Goal: Task Accomplishment & Management: Complete application form

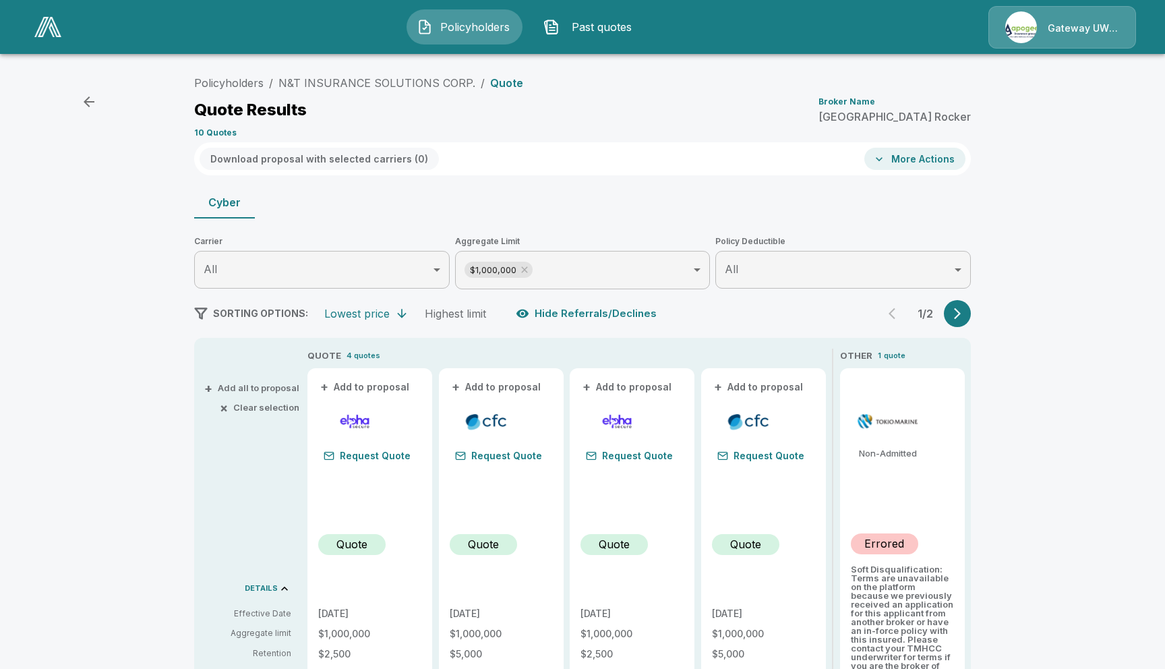
click at [593, 28] on span "Past quotes" at bounding box center [602, 27] width 74 height 16
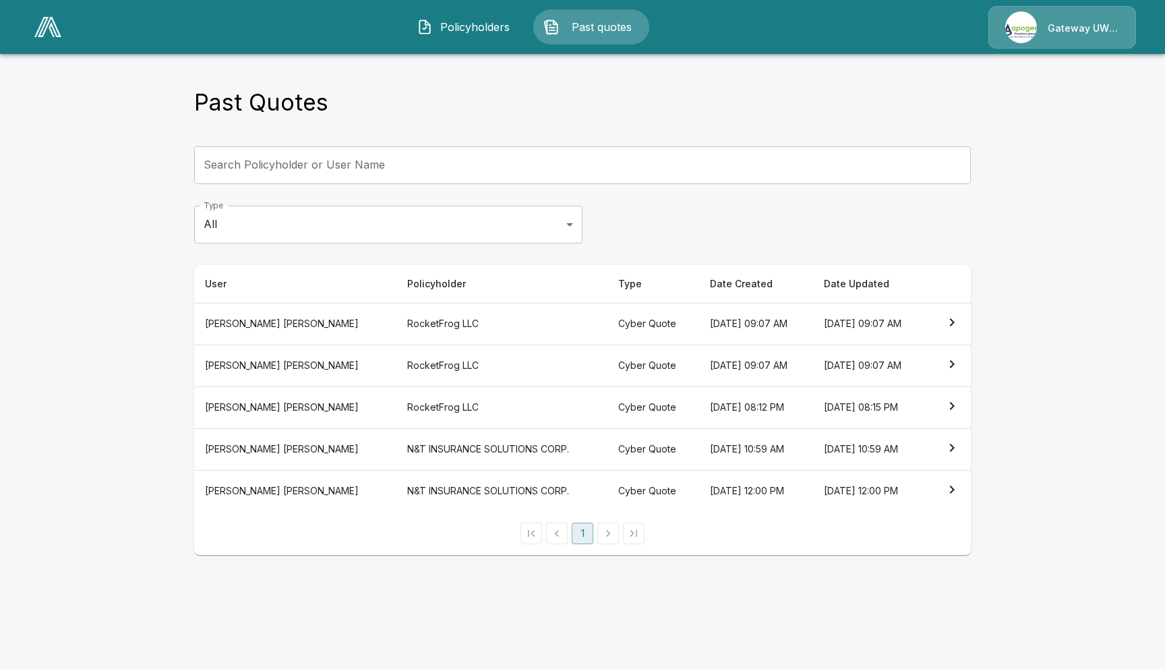
click at [845, 319] on th "September 24, 2025 at 09:07 AM" at bounding box center [870, 324] width 114 height 42
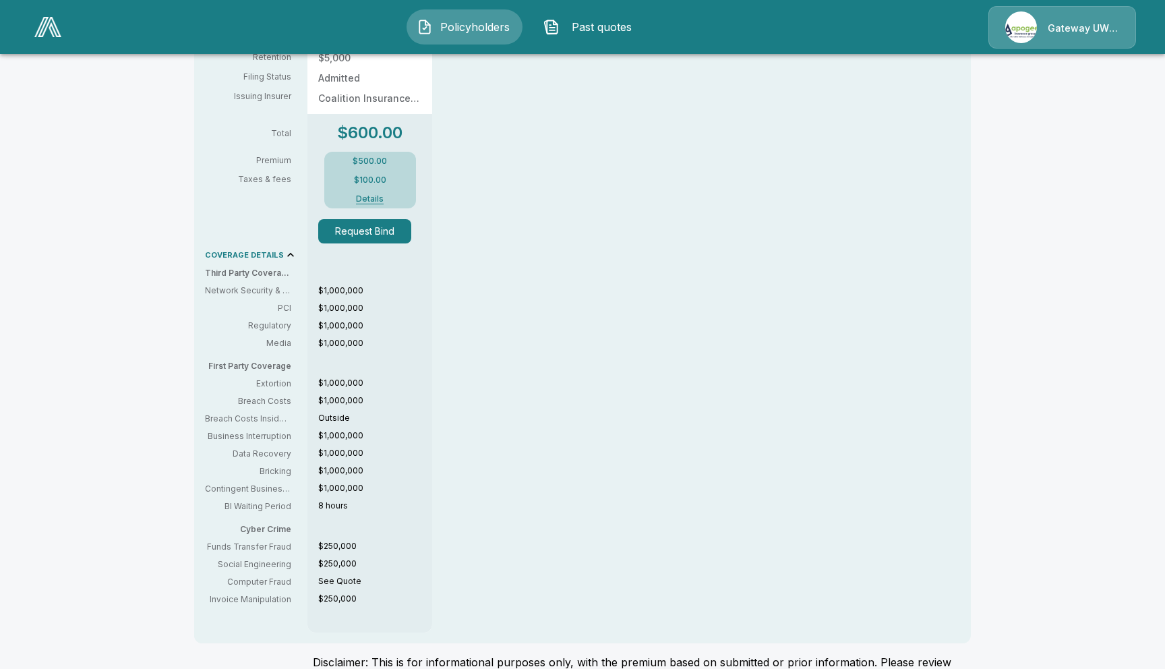
scroll to position [604, 0]
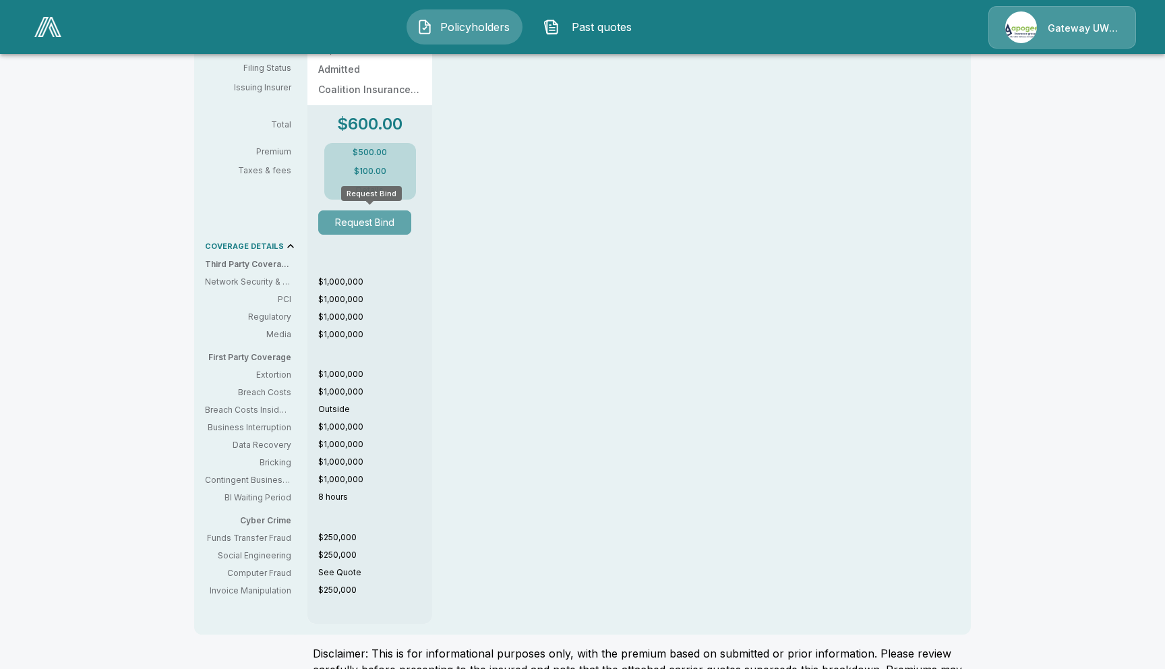
click at [362, 224] on button "Request Bind" at bounding box center [364, 222] width 93 height 24
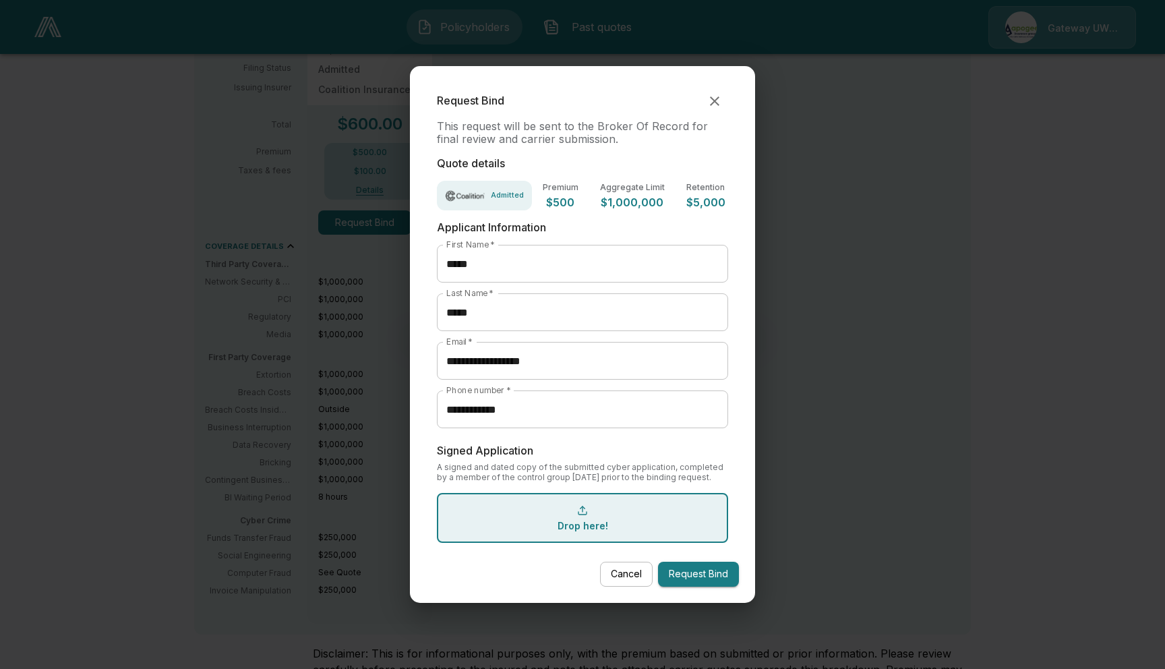
click at [720, 104] on icon "button" at bounding box center [714, 101] width 16 height 16
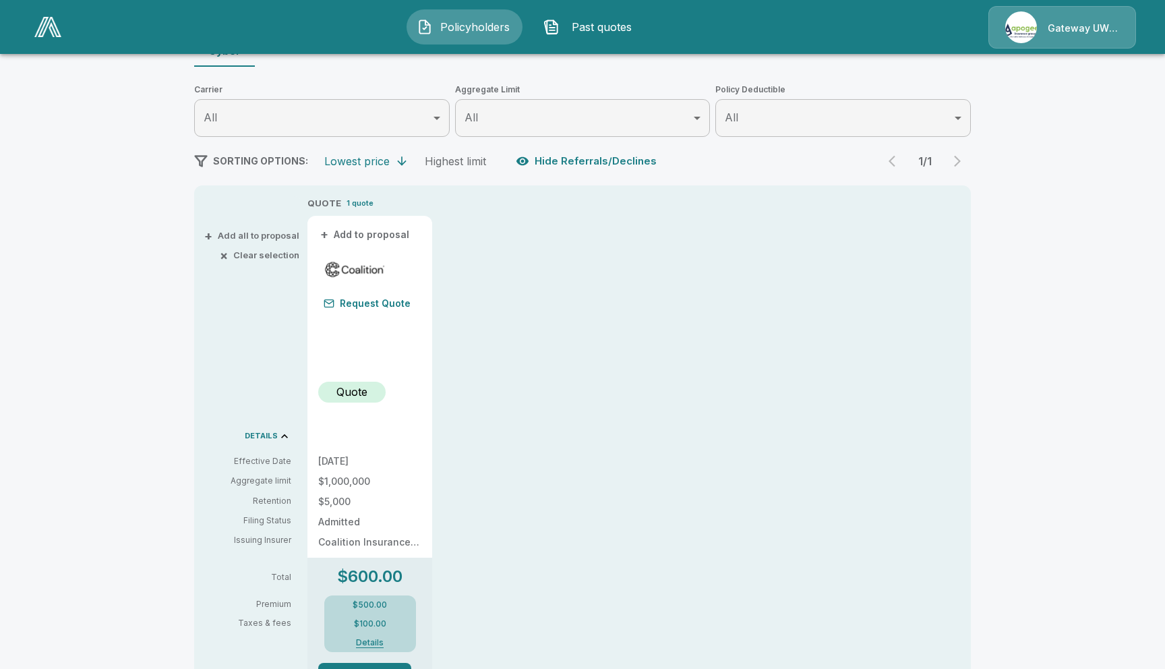
scroll to position [149, 0]
click at [271, 437] on p "DETAILS" at bounding box center [261, 438] width 33 height 7
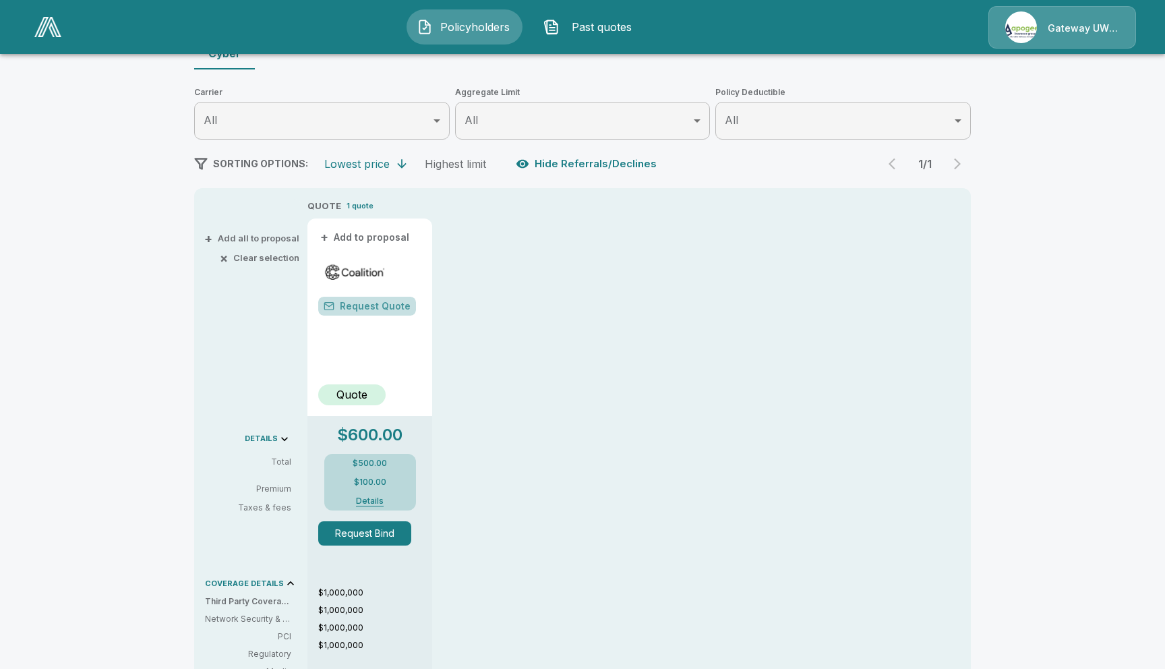
click at [383, 305] on button "Request Quote" at bounding box center [367, 306] width 98 height 19
click at [369, 303] on button "Request Quote" at bounding box center [367, 306] width 98 height 19
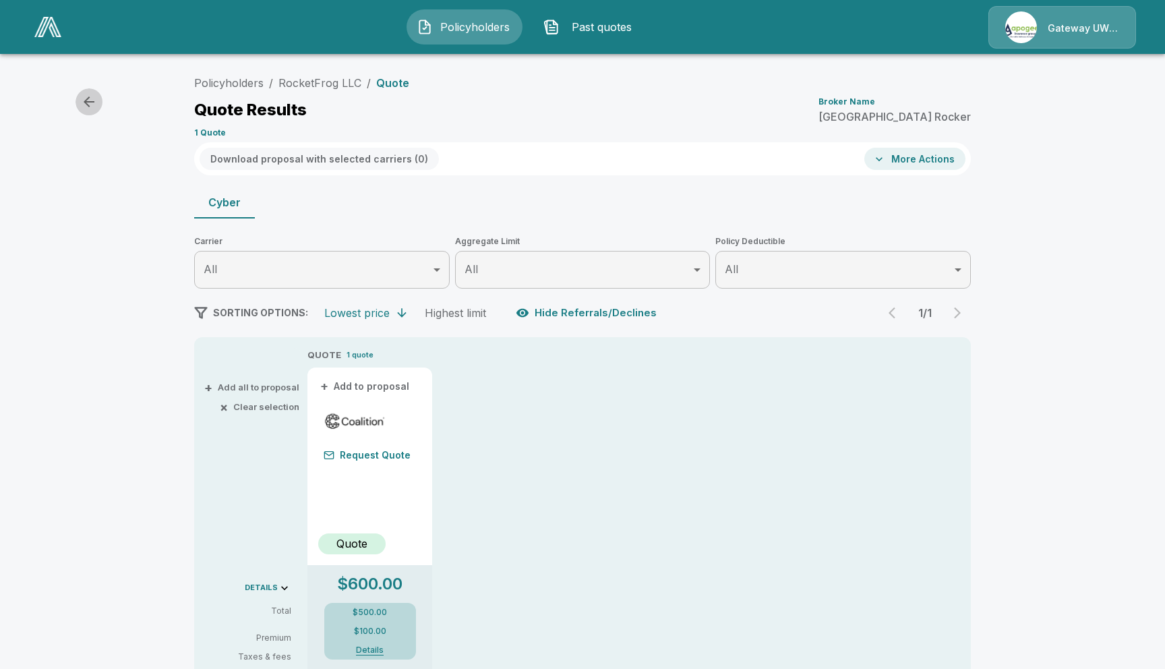
click at [86, 102] on icon "button" at bounding box center [89, 102] width 16 height 16
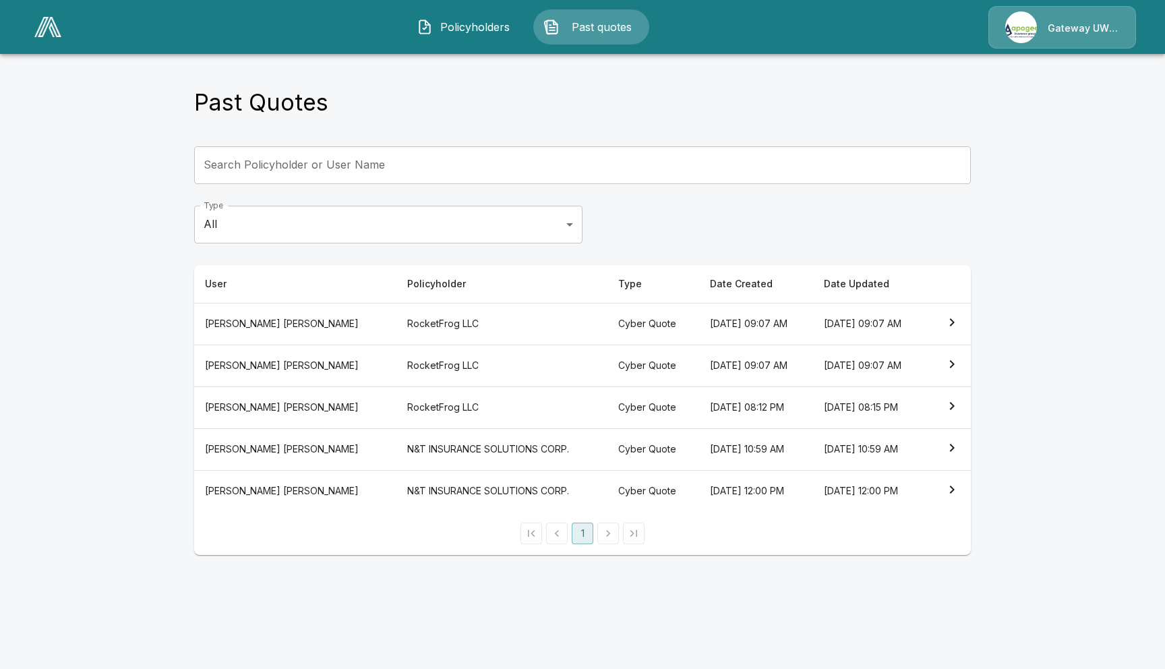
click at [49, 38] on link at bounding box center [48, 26] width 38 height 31
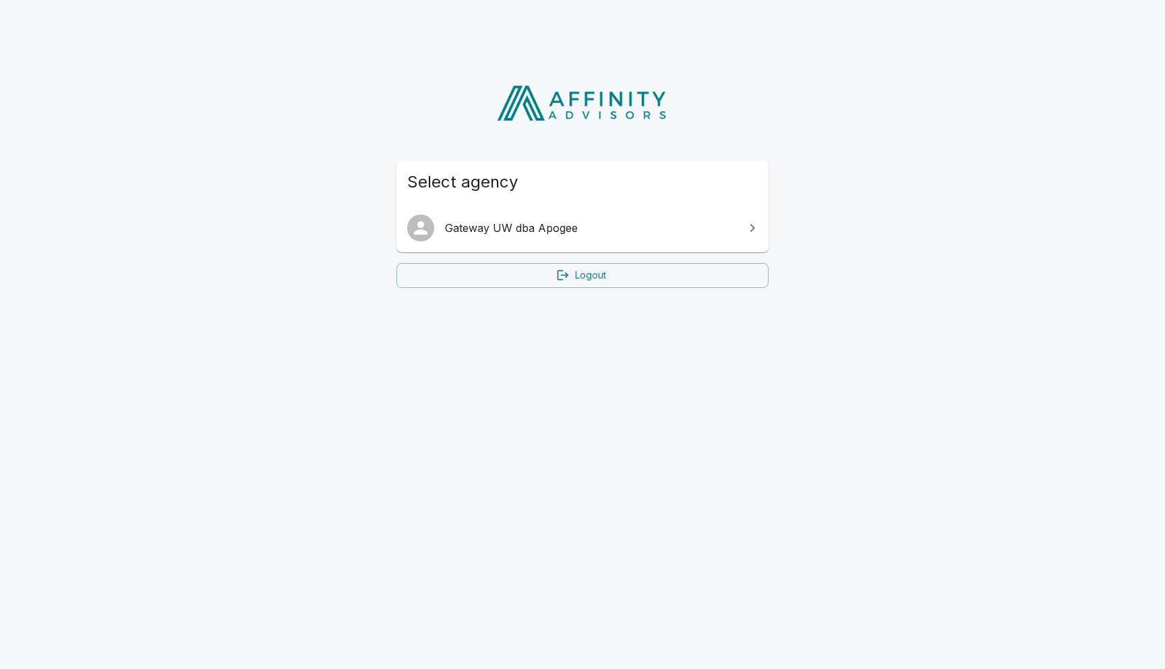
click at [552, 224] on span "Gateway UW dba Apogee" at bounding box center [590, 228] width 291 height 16
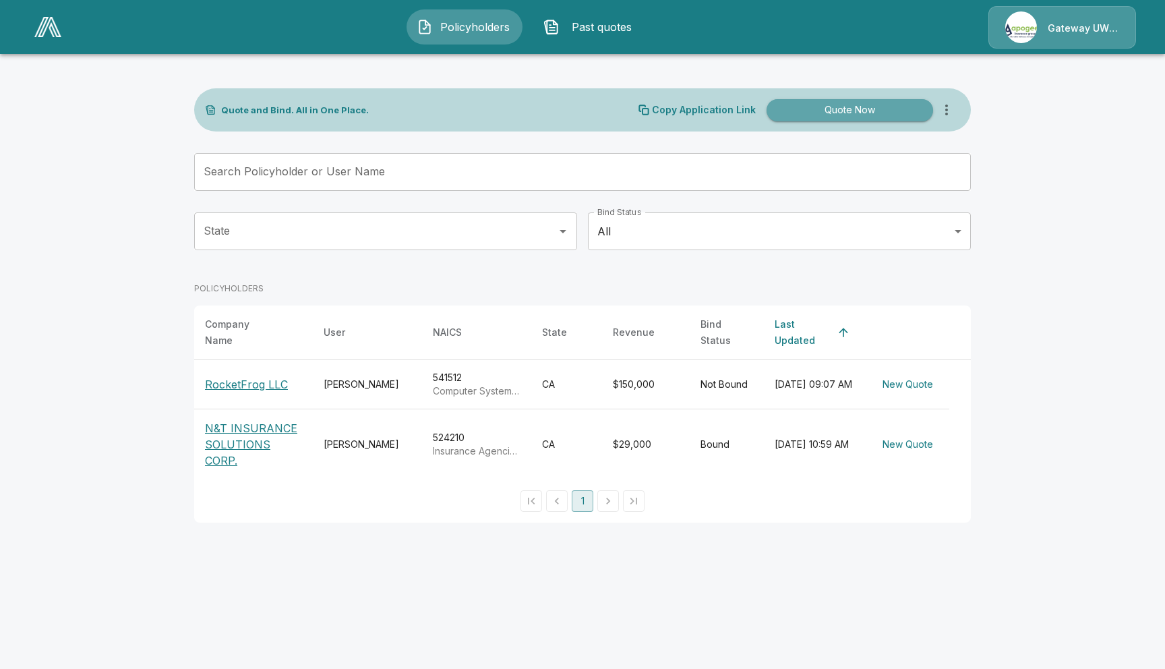
click at [863, 109] on button "Quote Now" at bounding box center [849, 110] width 166 height 22
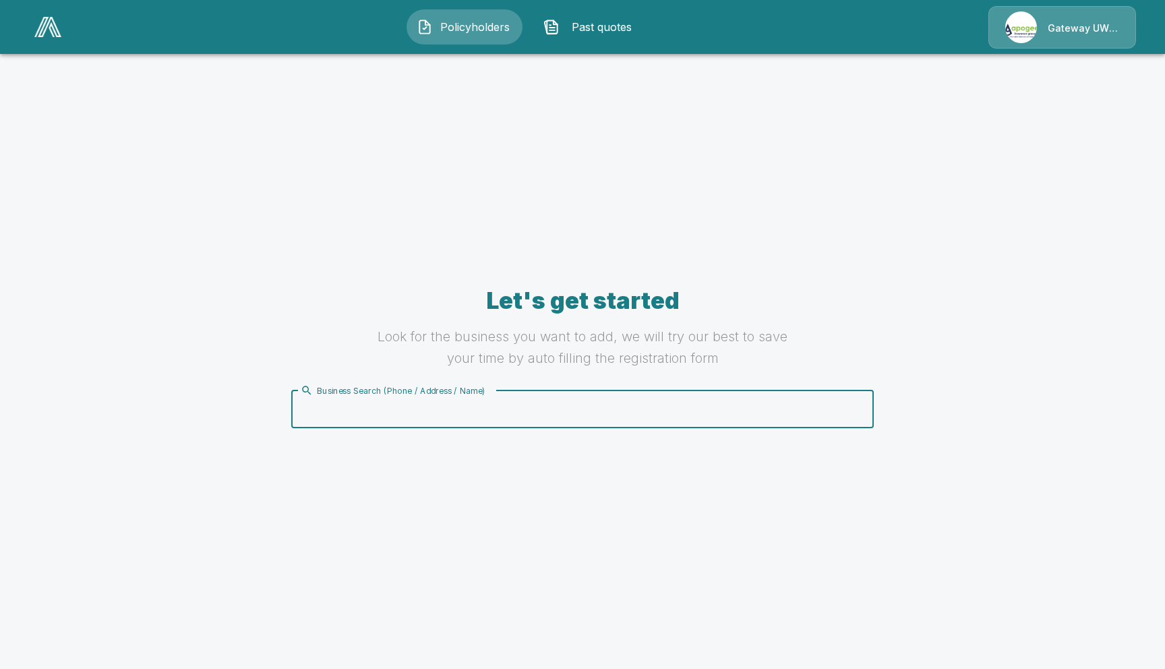
paste input "**********"
type input "**********"
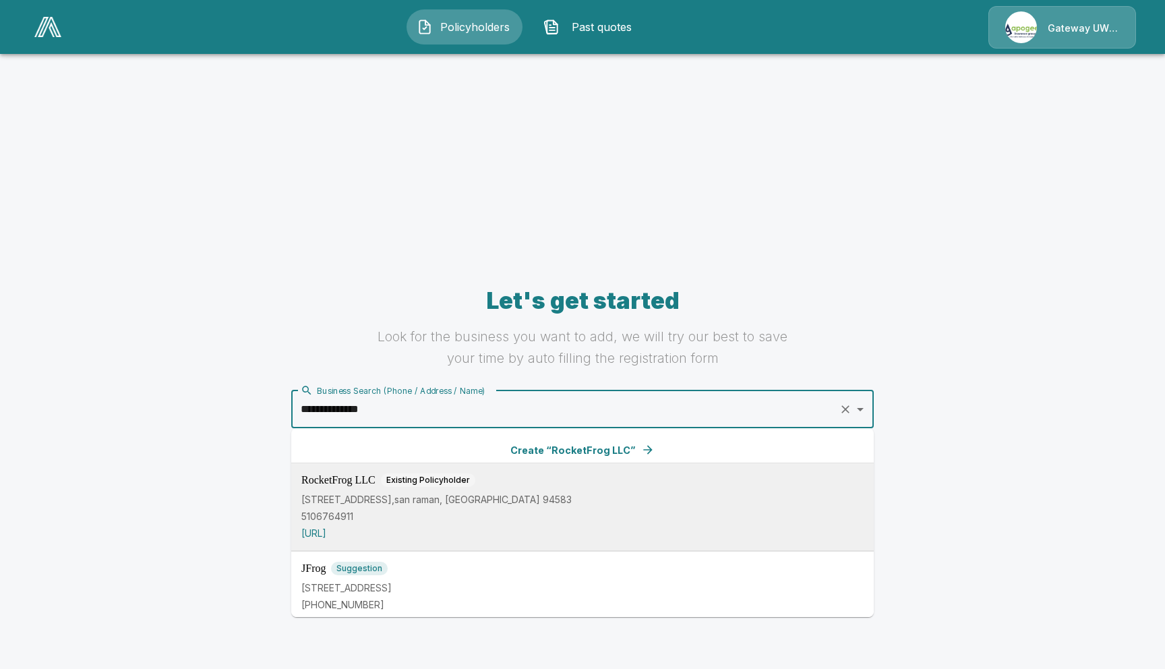
click at [510, 510] on p "5106764911" at bounding box center [582, 516] width 562 height 14
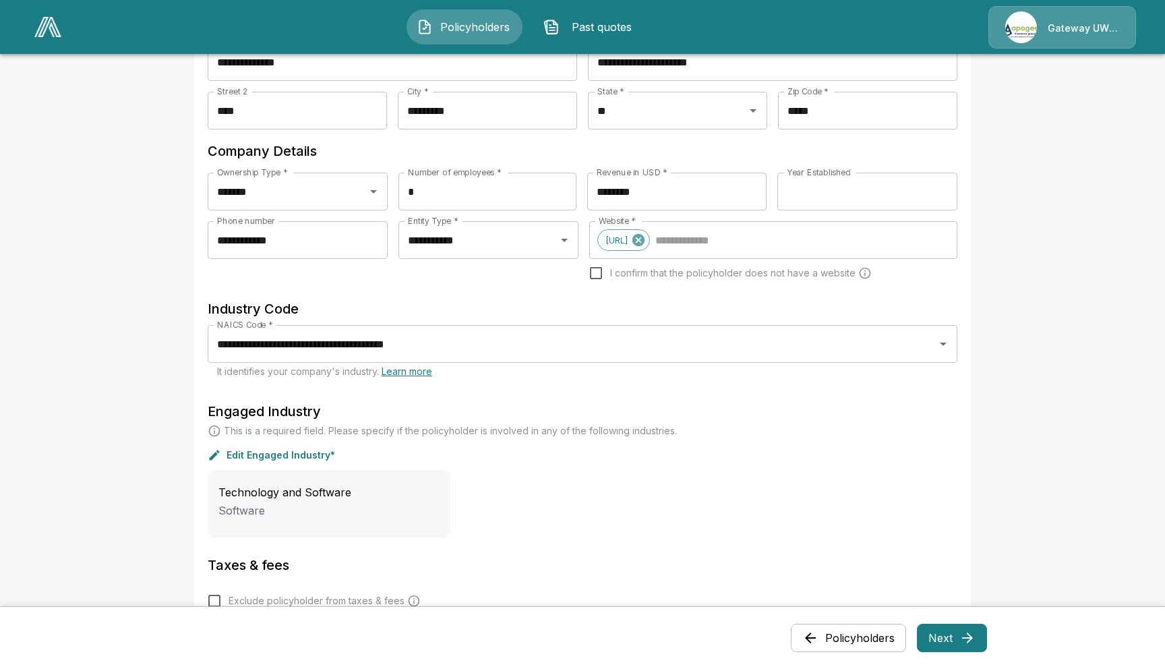
scroll to position [444, 0]
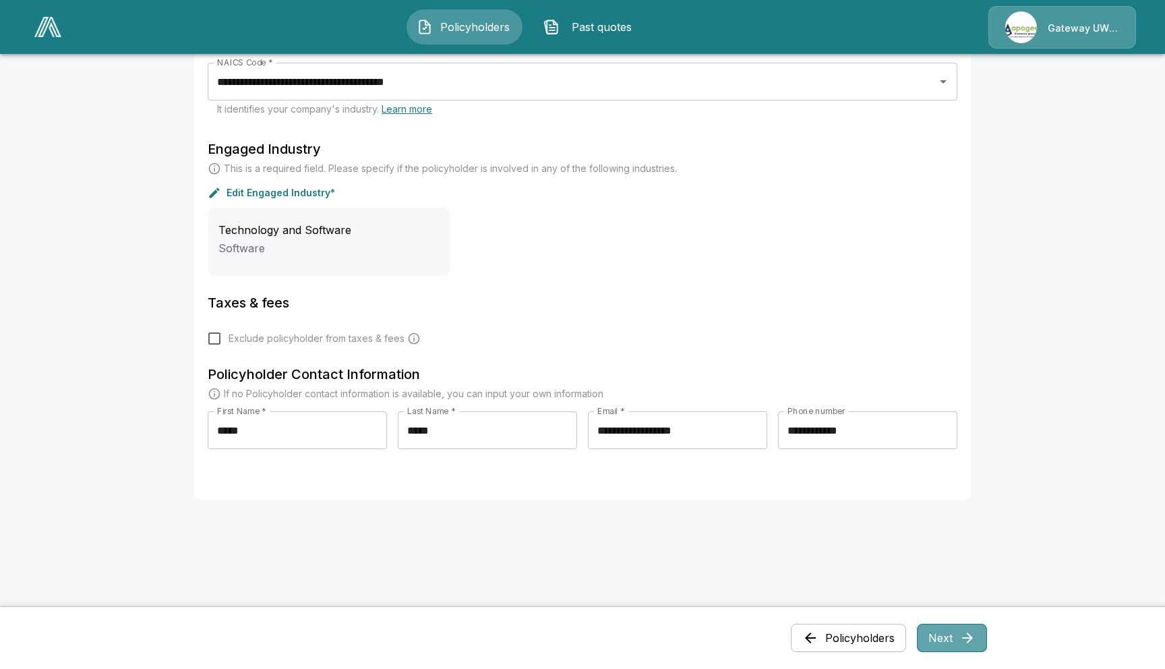
click at [950, 639] on button "Next" at bounding box center [952, 637] width 70 height 28
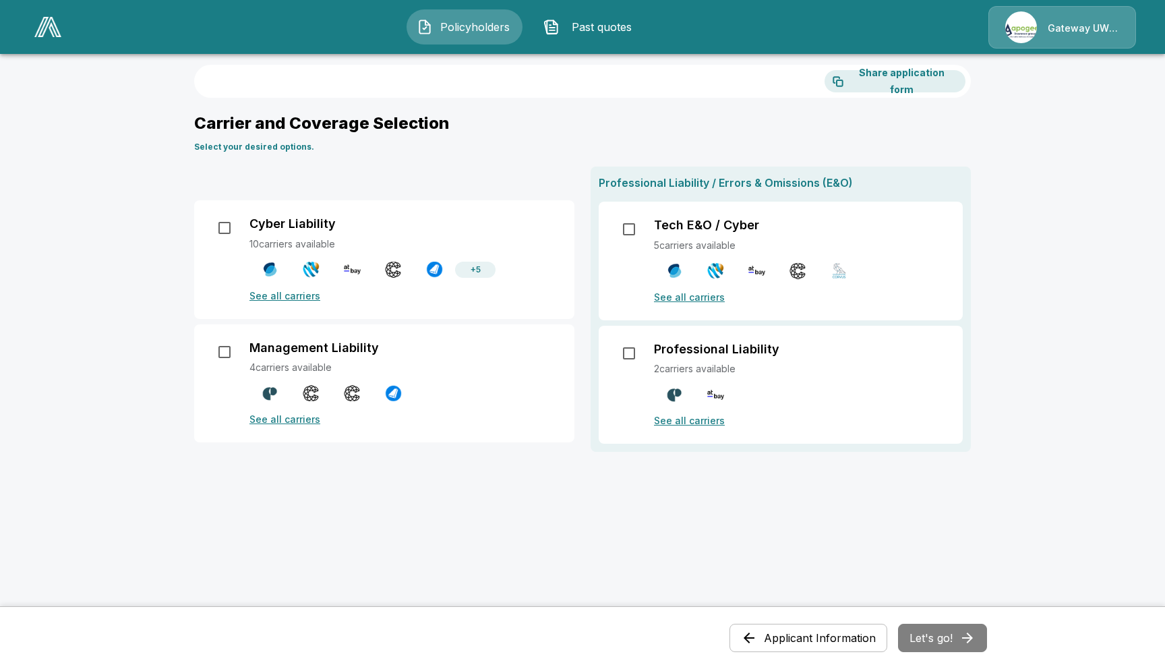
scroll to position [0, 0]
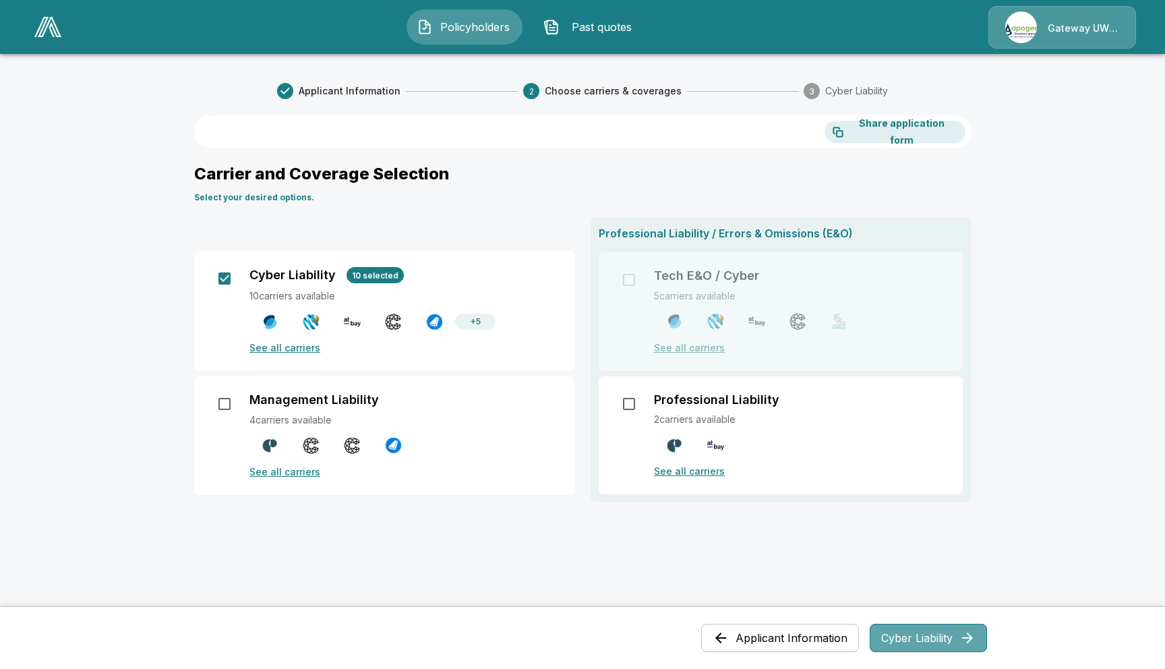
click at [936, 641] on button "Cyber Liability" at bounding box center [927, 637] width 117 height 28
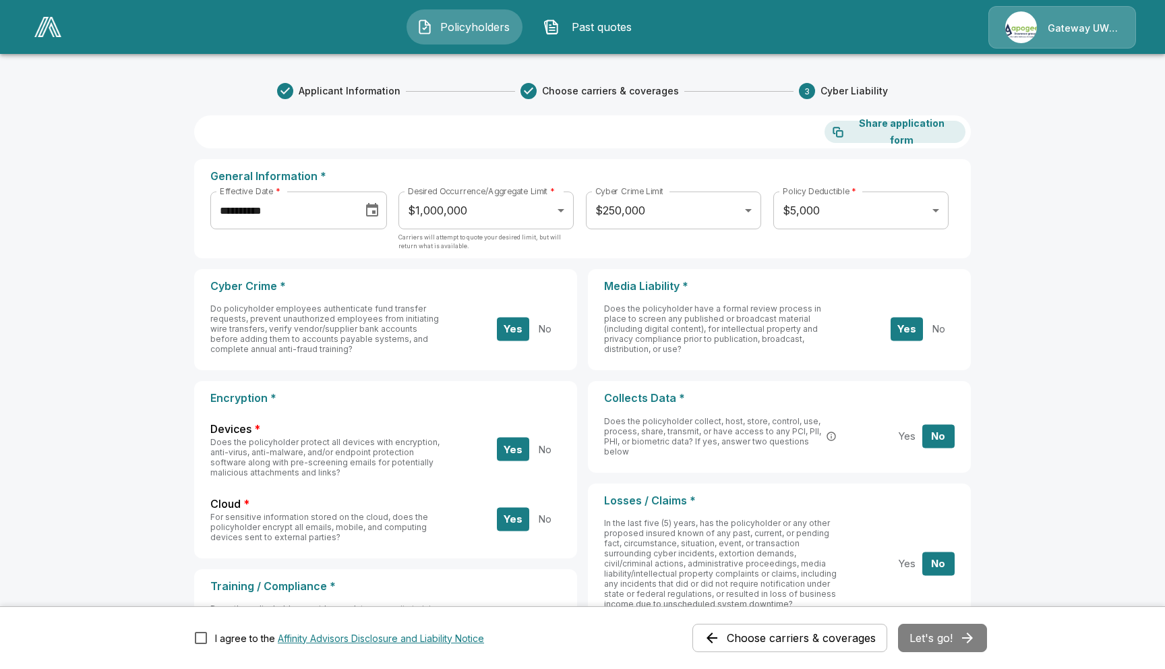
scroll to position [31, 0]
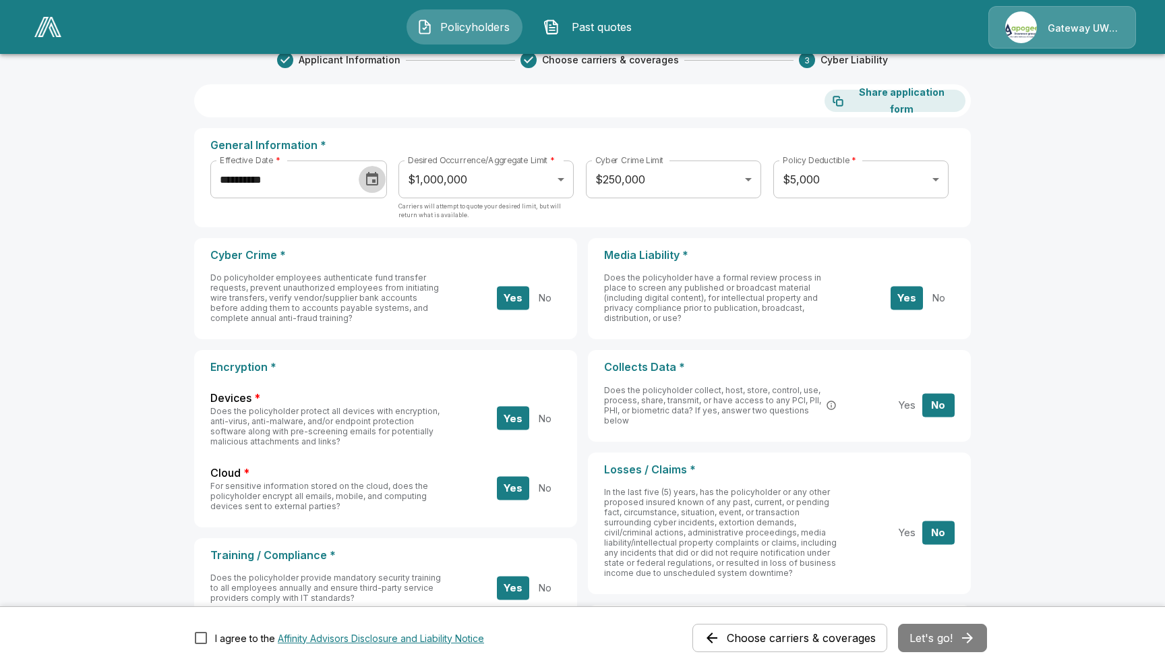
click at [368, 177] on icon "Choose date, selected date is Sep 23, 2025" at bounding box center [372, 179] width 16 height 16
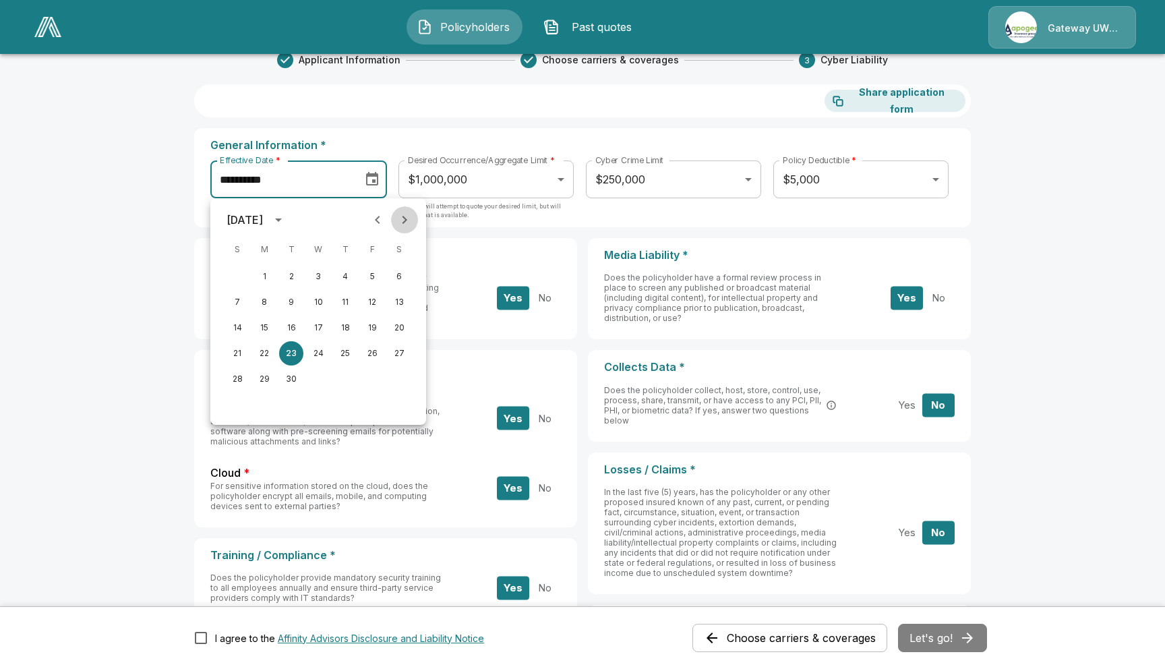
click at [403, 222] on icon "Next month" at bounding box center [404, 220] width 5 height 8
click at [324, 282] on button "1" at bounding box center [318, 276] width 24 height 24
type input "**********"
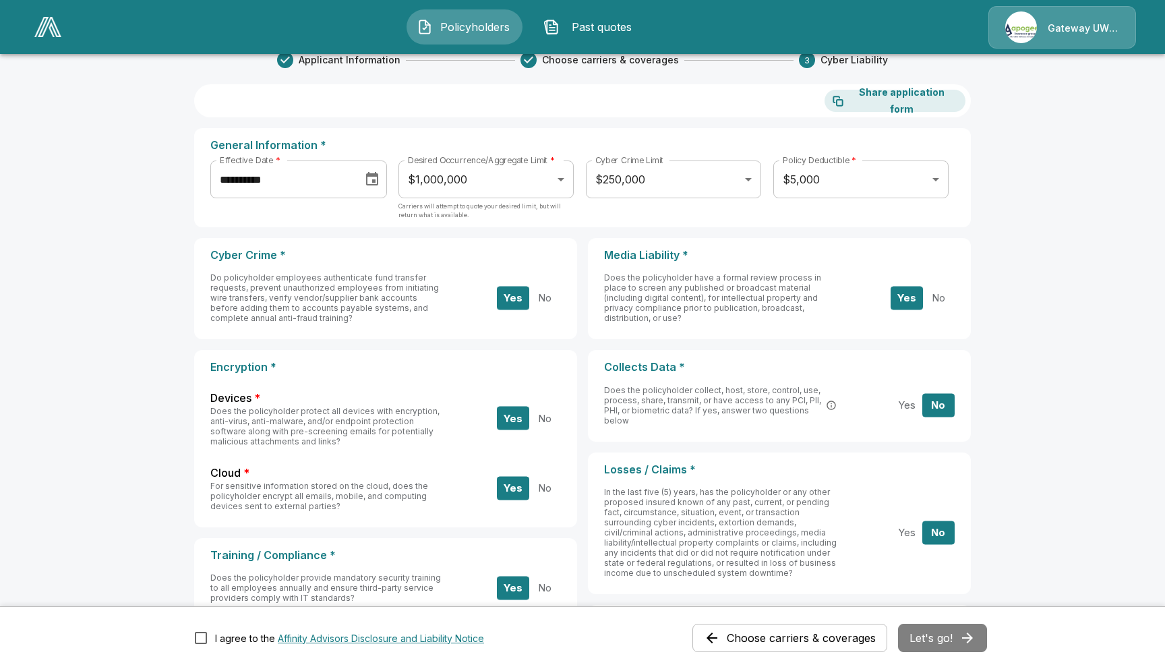
click at [924, 181] on body "**********" at bounding box center [582, 566] width 1165 height 1194
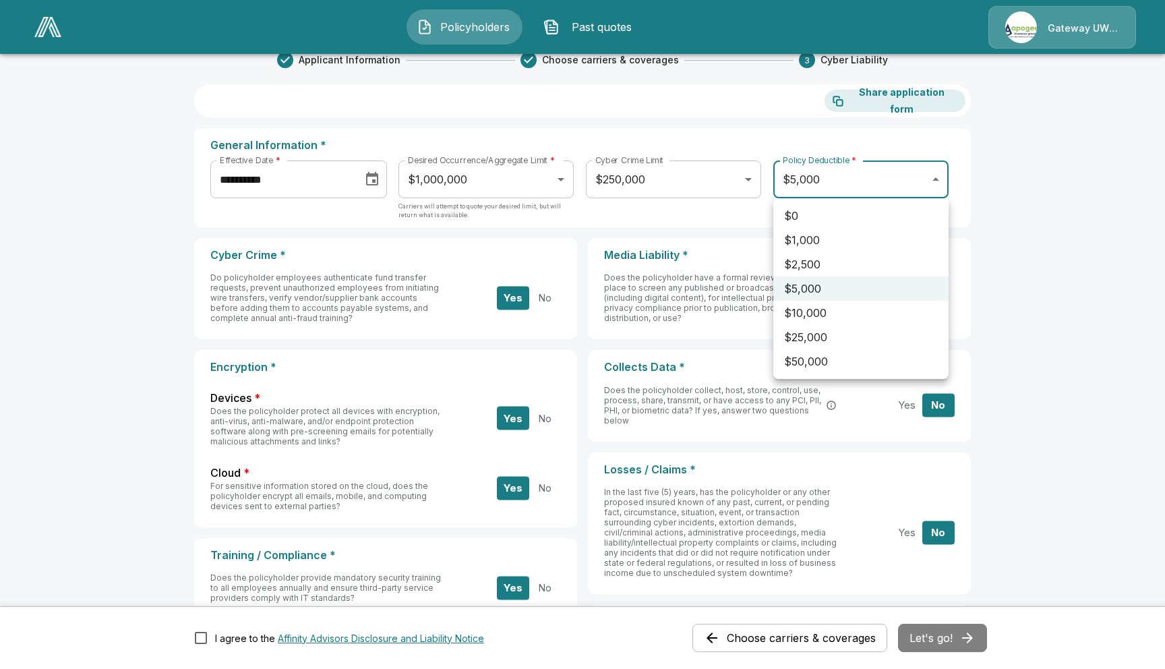
click at [1123, 203] on div at bounding box center [582, 334] width 1165 height 669
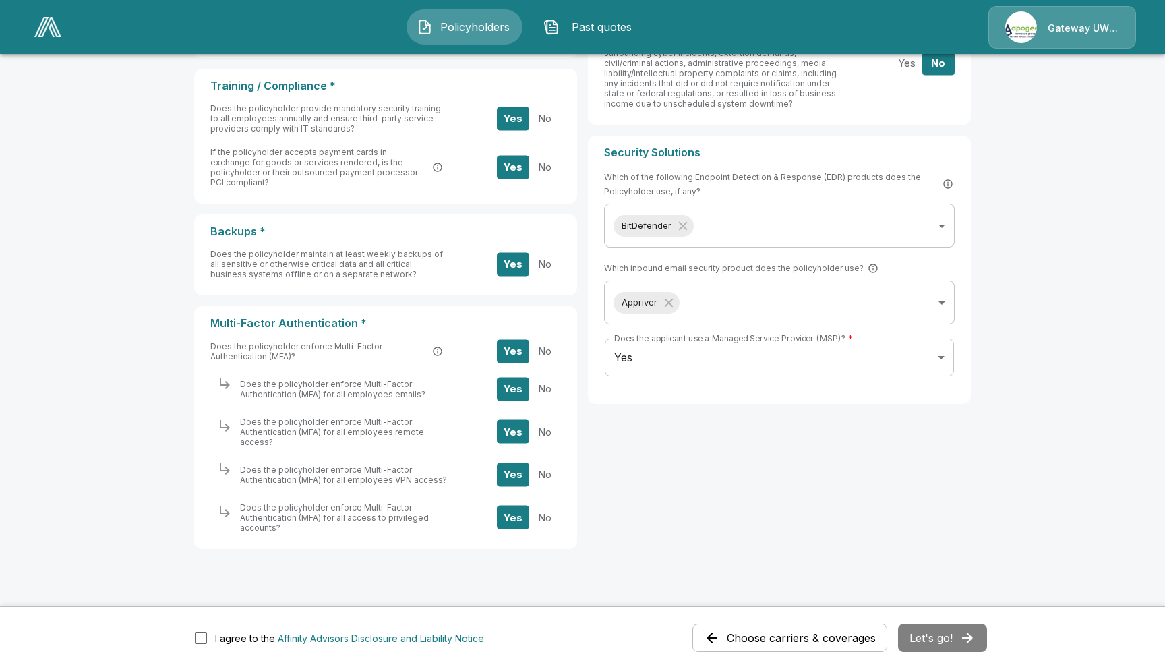
scroll to position [505, 0]
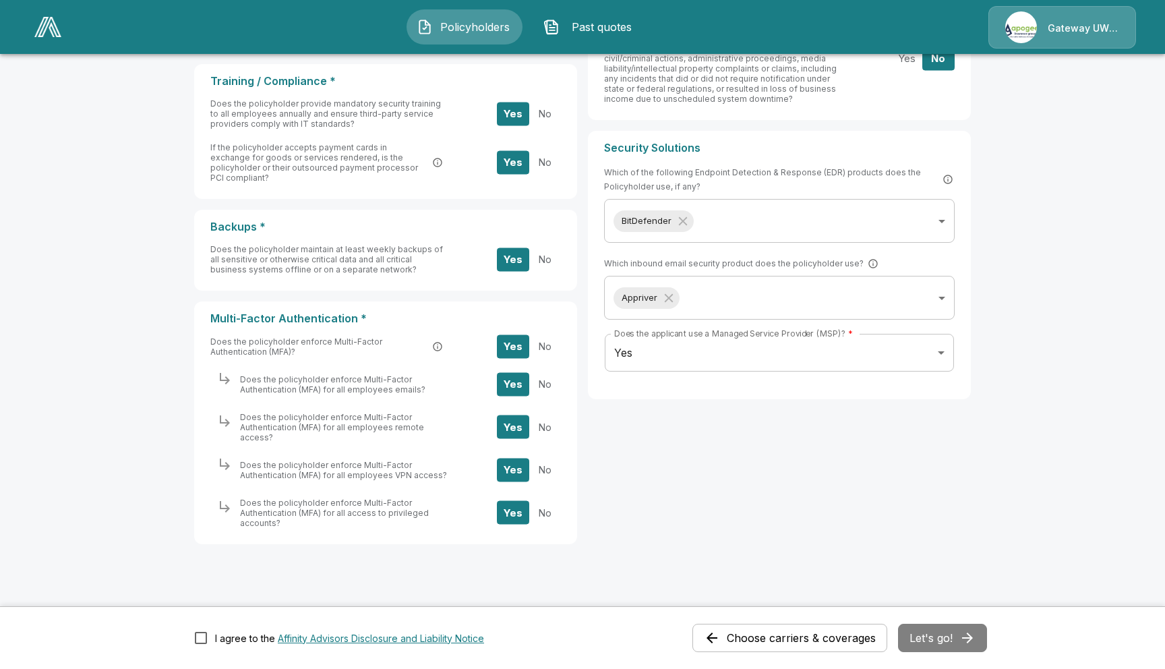
click at [941, 640] on div "Choose carriers & coverages Let's go!" at bounding box center [839, 637] width 295 height 28
click at [959, 643] on icon "button" at bounding box center [967, 637] width 16 height 16
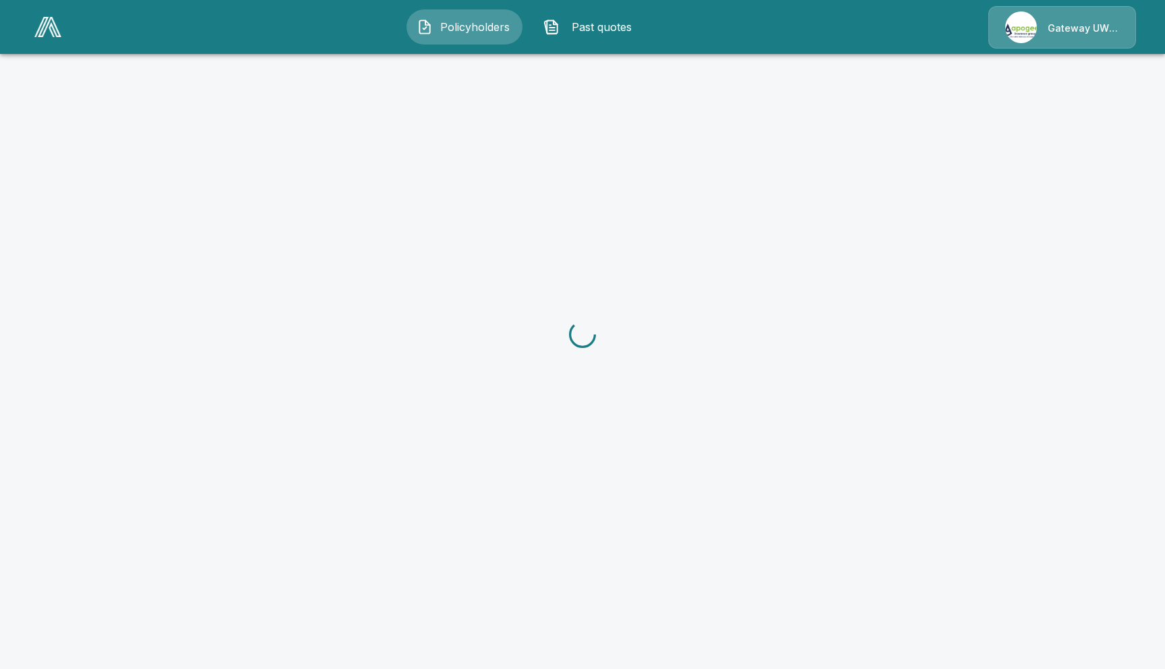
scroll to position [282, 0]
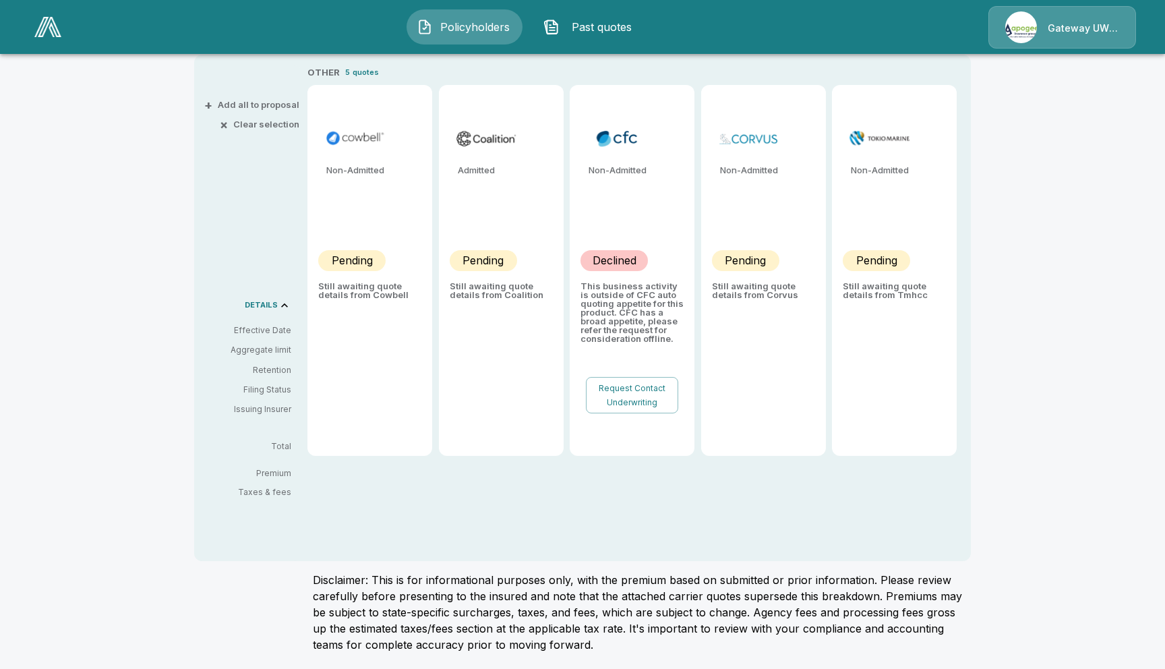
type input "*******"
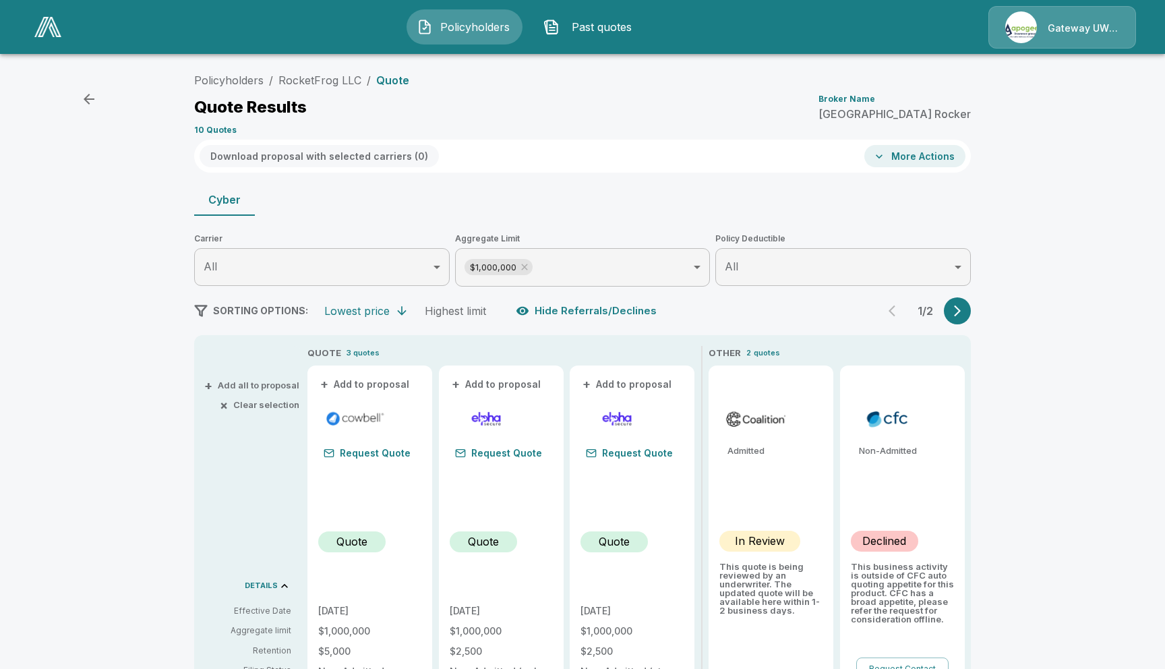
scroll to position [0, 0]
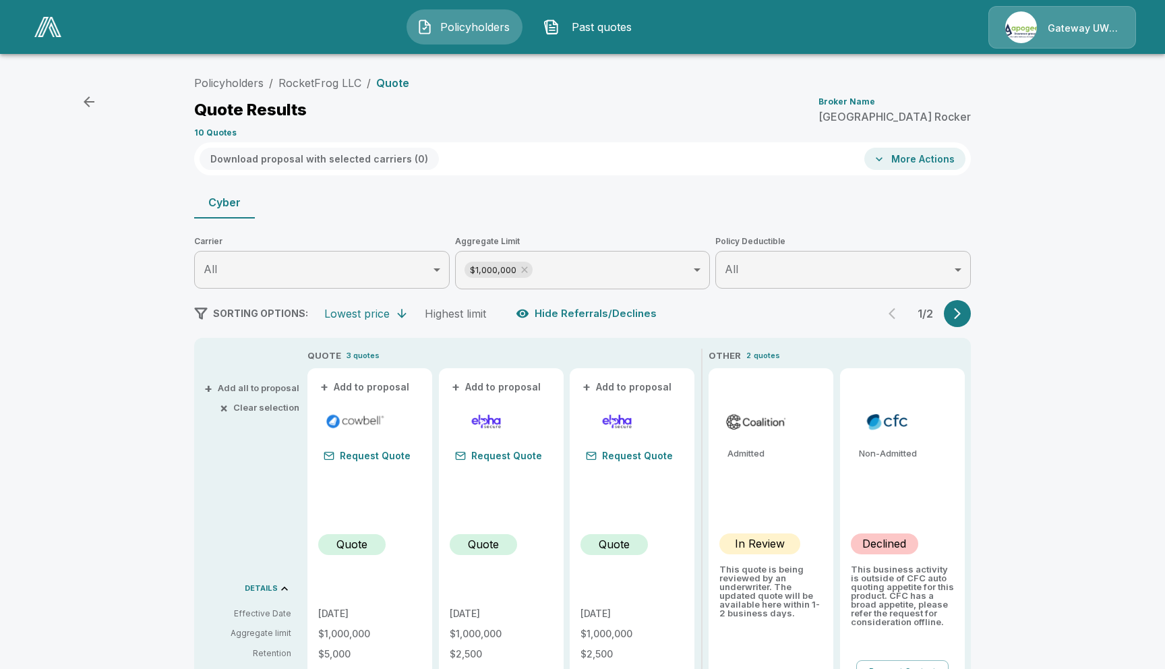
click at [956, 313] on icon "button" at bounding box center [956, 313] width 13 height 13
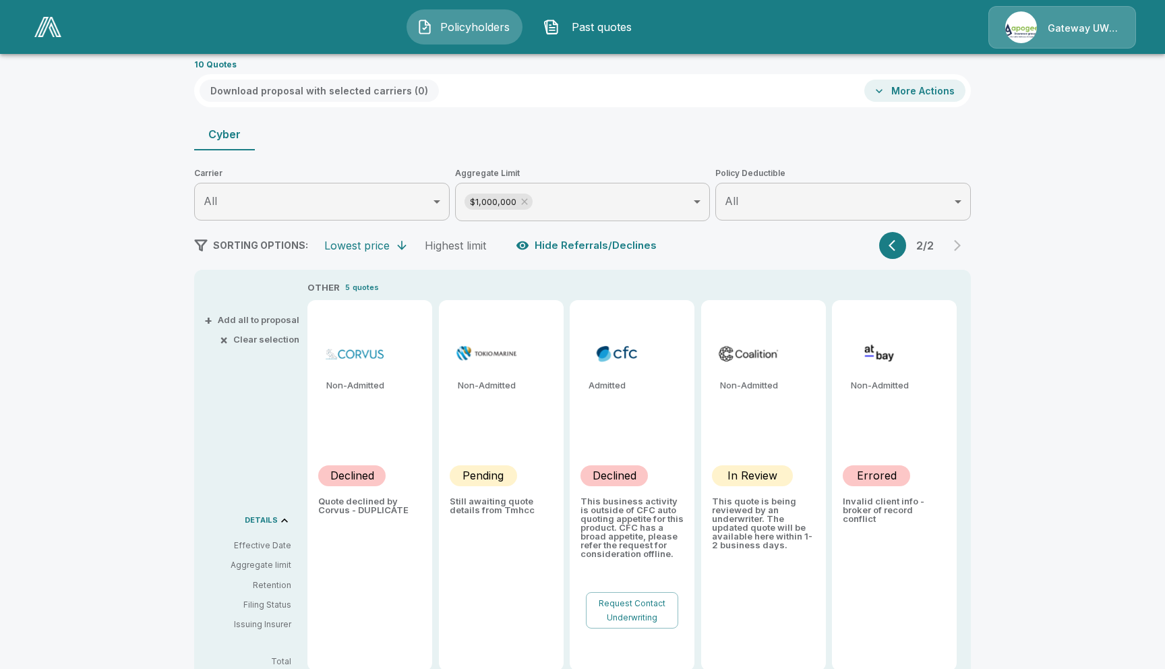
scroll to position [69, 0]
click at [896, 243] on icon "button" at bounding box center [894, 243] width 13 height 13
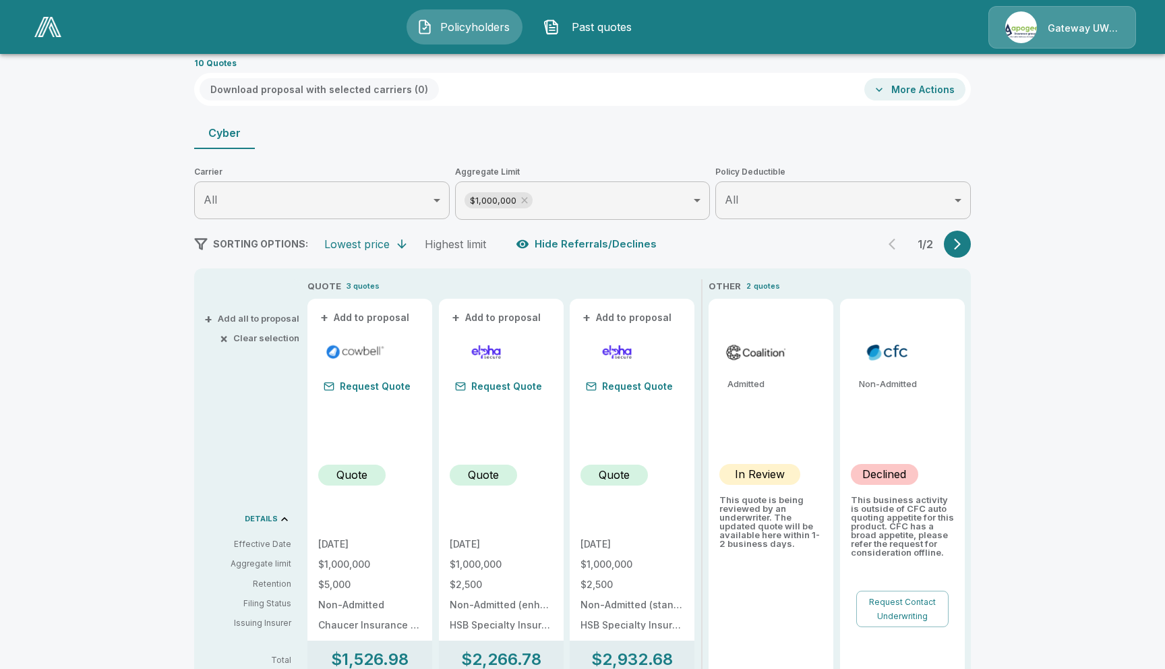
click at [355, 477] on p "Quote" at bounding box center [351, 474] width 31 height 16
click at [355, 472] on p "Quote" at bounding box center [351, 474] width 31 height 16
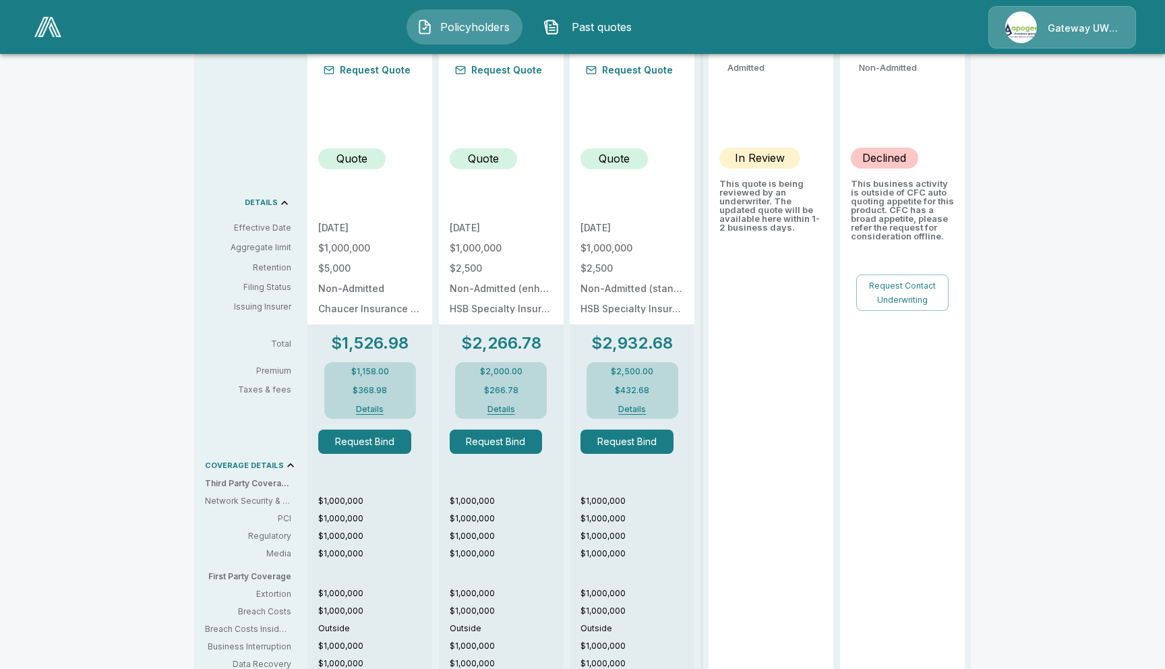
scroll to position [388, 0]
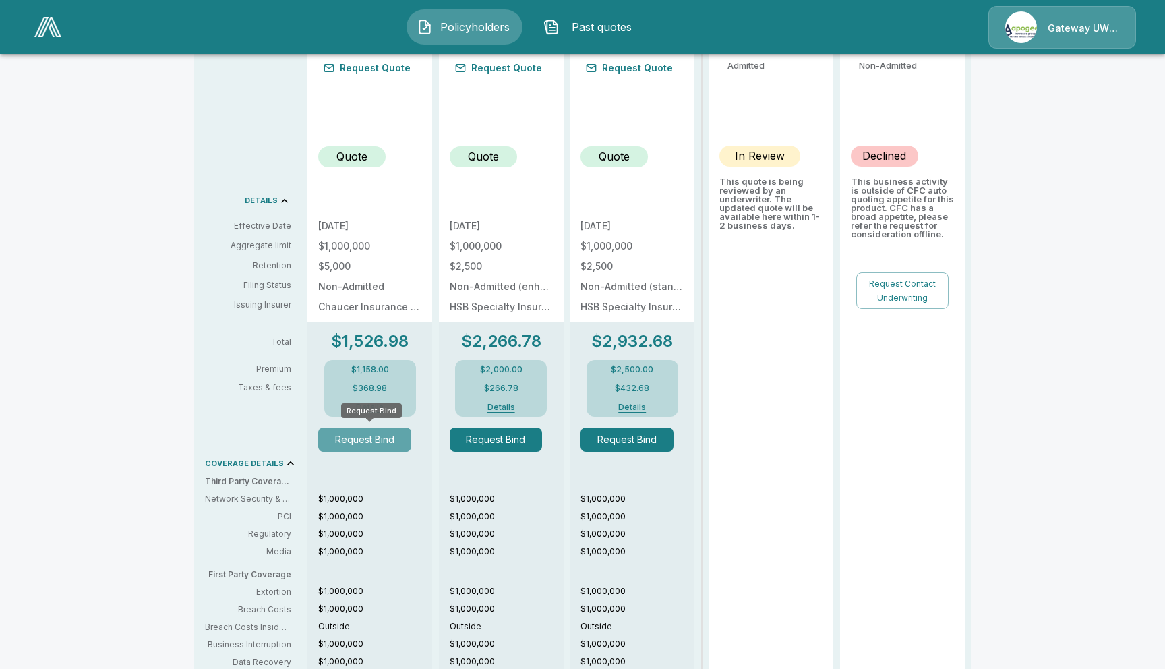
click at [359, 441] on button "Request Bind" at bounding box center [364, 439] width 93 height 24
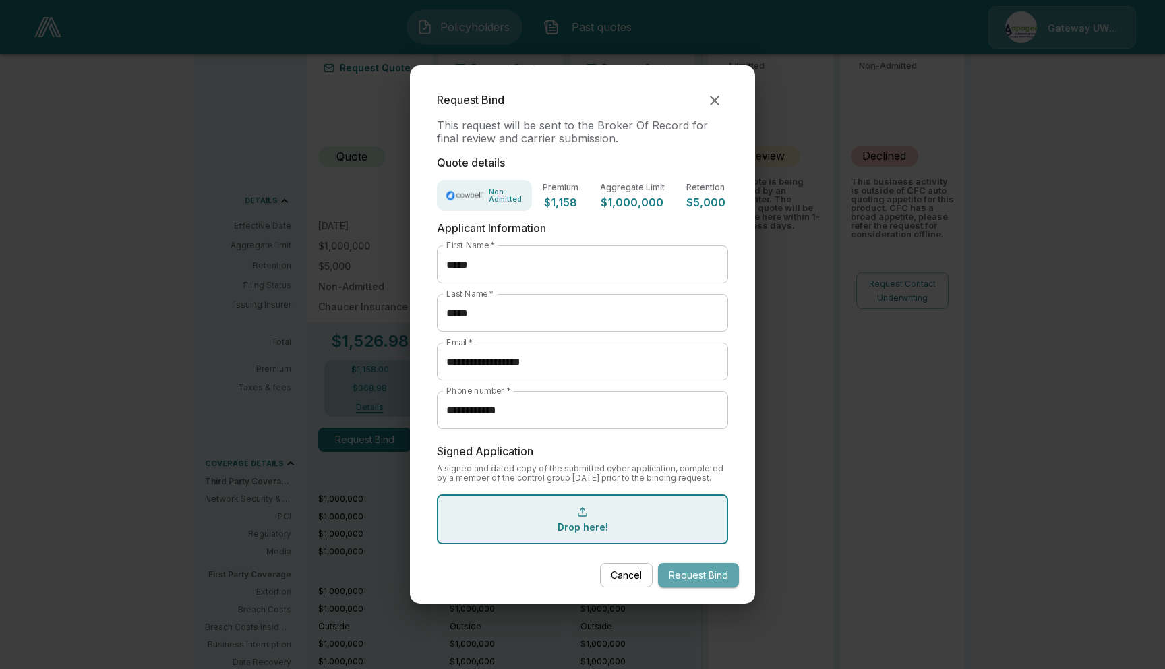
click at [717, 573] on button "Request Bind" at bounding box center [698, 575] width 81 height 25
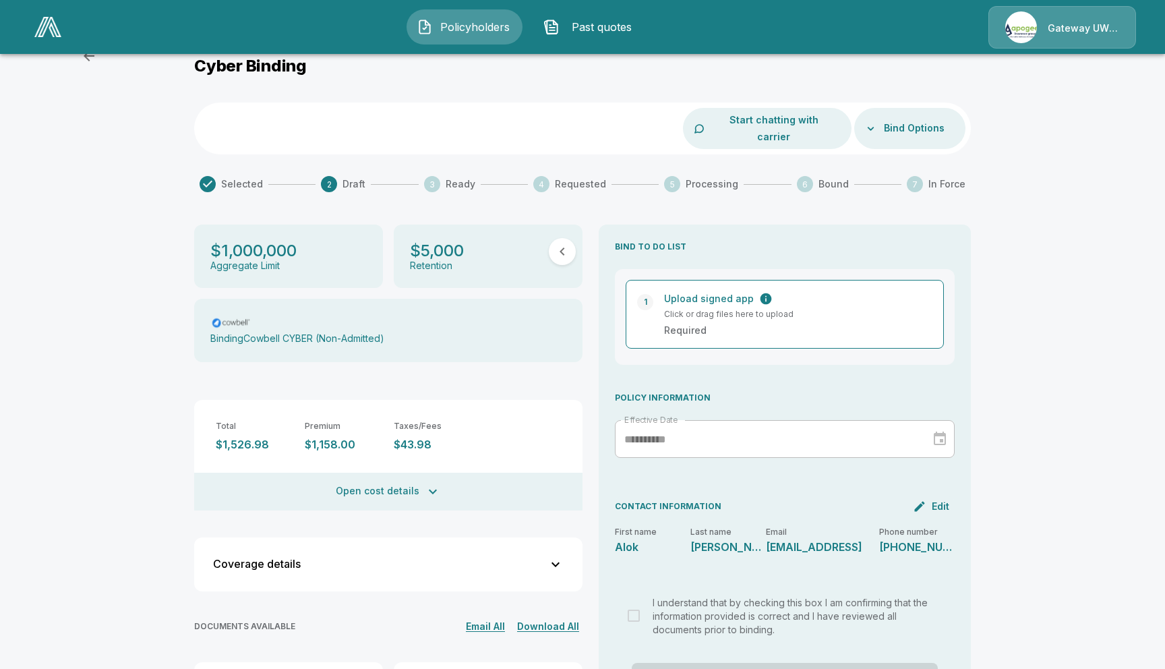
scroll to position [30, 0]
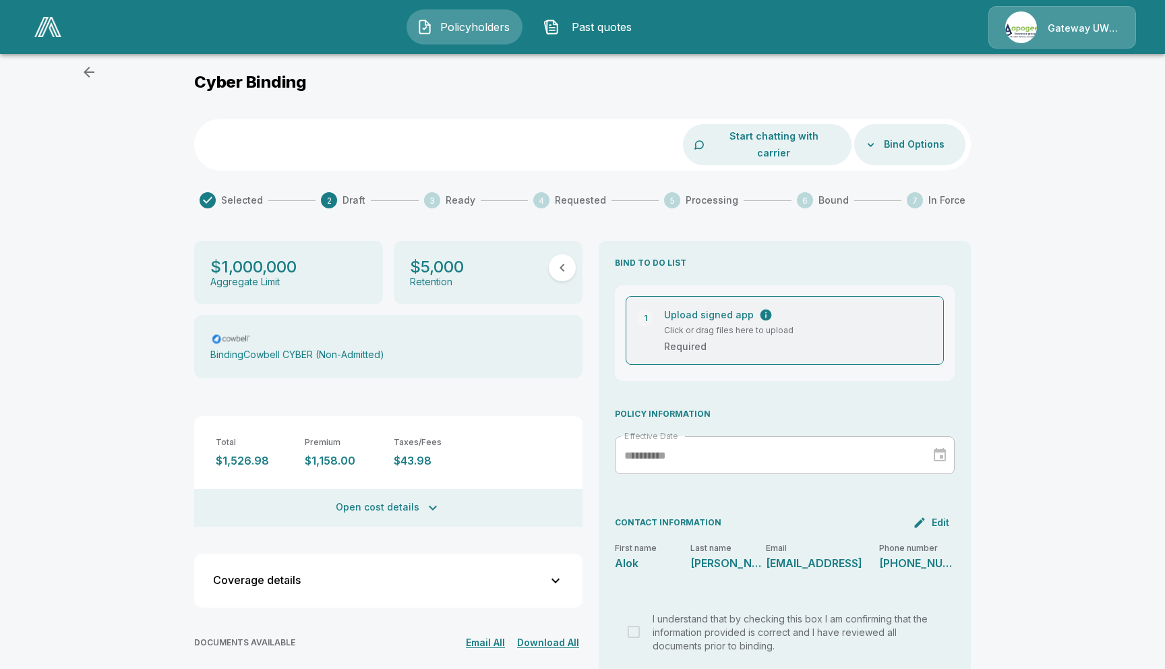
click at [752, 307] on div "Upload signed app" at bounding box center [792, 314] width 257 height 14
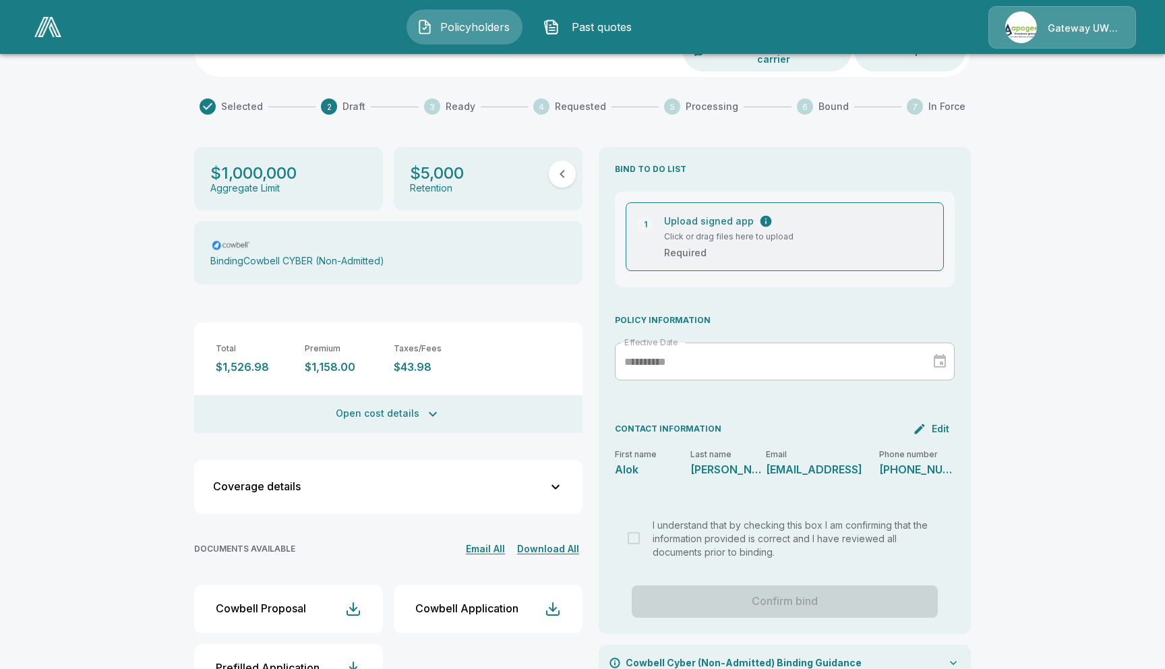
scroll to position [157, 0]
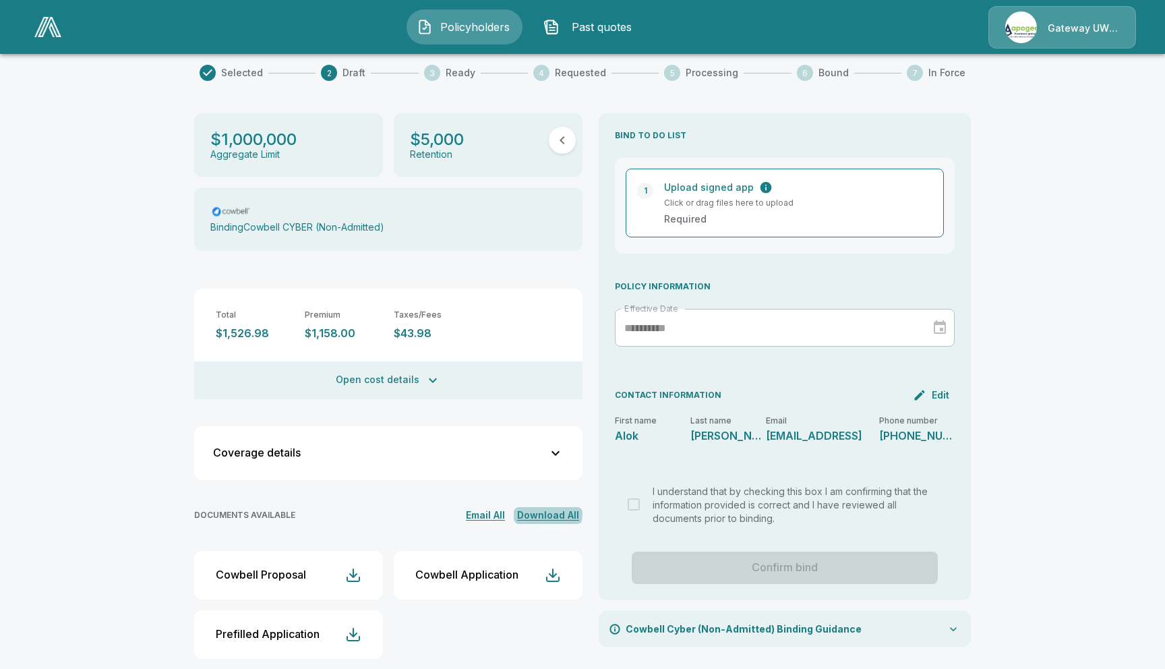
click at [549, 507] on button "Download All" at bounding box center [548, 515] width 69 height 17
click at [553, 507] on button "Download All" at bounding box center [548, 515] width 69 height 17
click at [602, 638] on div "Failed to download documents" at bounding box center [581, 636] width 131 height 24
click at [545, 507] on button "Download All" at bounding box center [548, 515] width 69 height 17
click at [1092, 288] on div "Policyholders / RocketFrog LLC / Cyber Binding Cyber Binding Start chatting wit…" at bounding box center [582, 296] width 1165 height 778
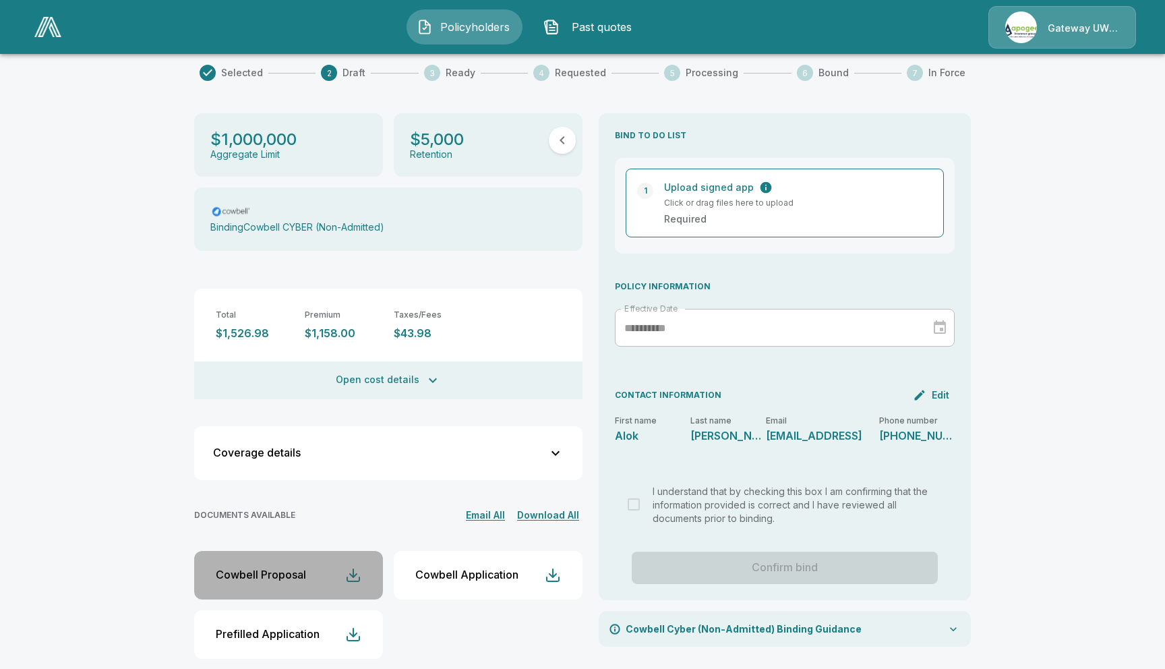
click at [350, 567] on div "button" at bounding box center [353, 575] width 16 height 16
click at [348, 567] on div "button" at bounding box center [353, 575] width 16 height 16
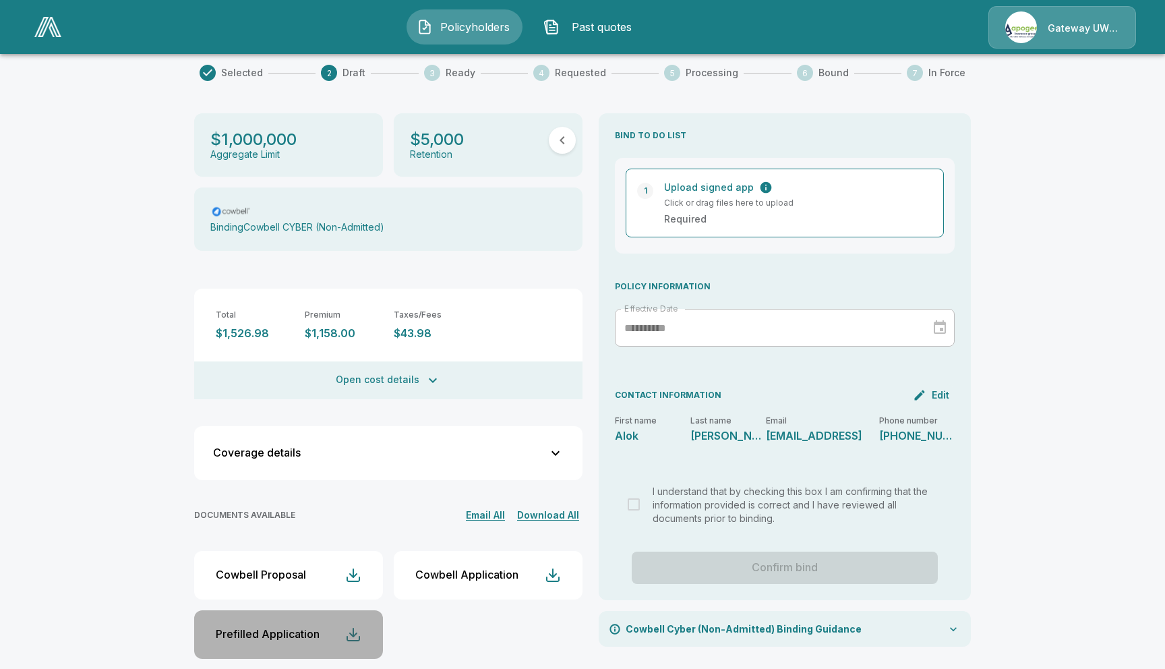
click at [357, 626] on div "button" at bounding box center [353, 634] width 16 height 16
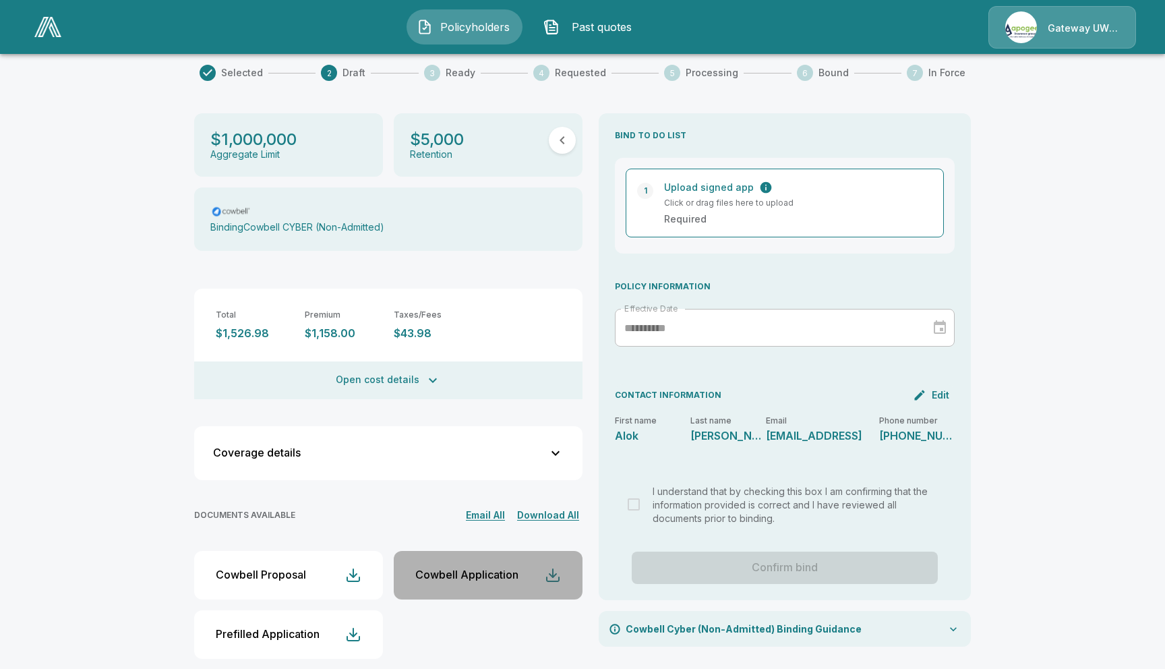
click at [556, 567] on div "button" at bounding box center [553, 575] width 16 height 16
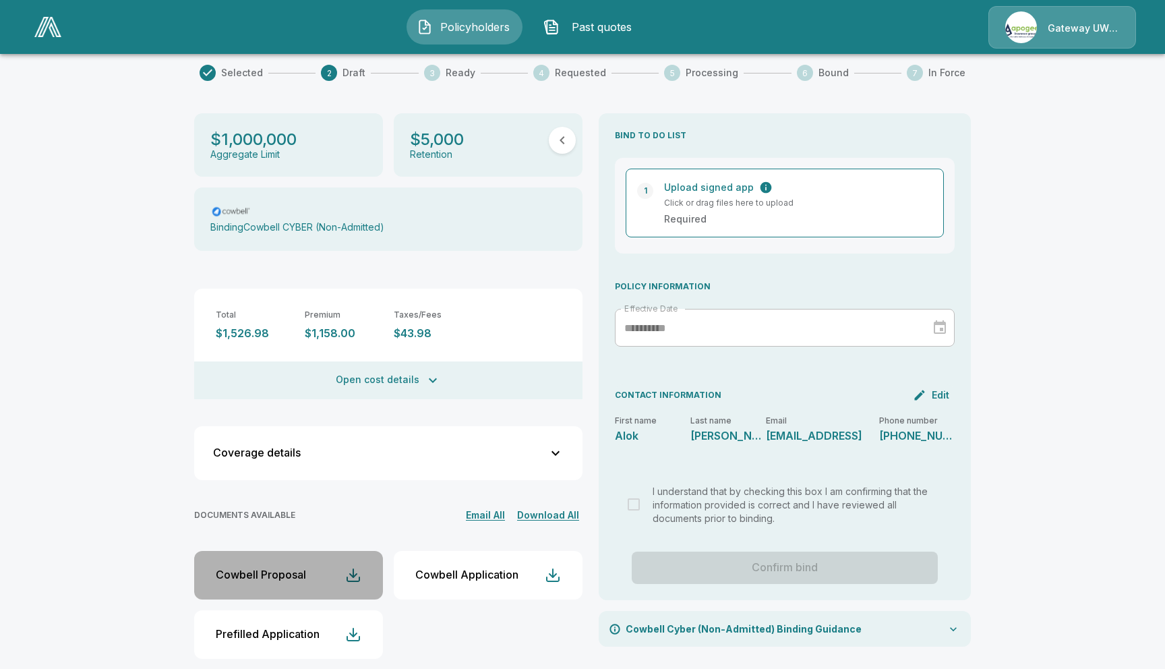
click at [316, 562] on button "Cowbell Proposal" at bounding box center [288, 575] width 189 height 49
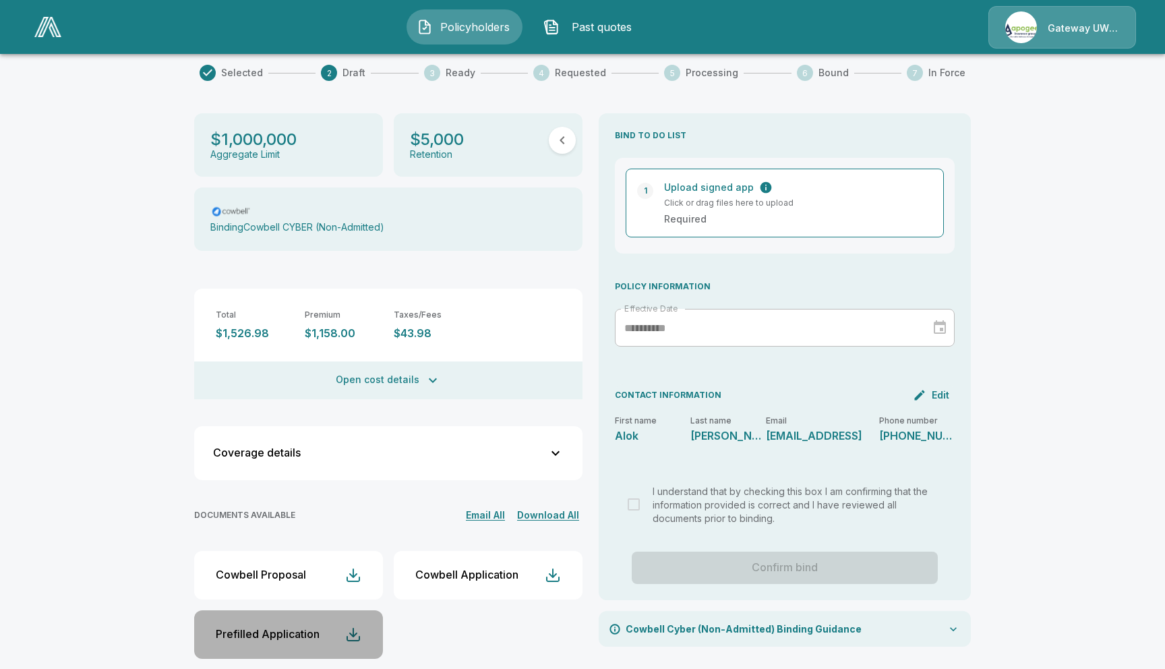
click at [317, 627] on div "Prefilled Application" at bounding box center [268, 633] width 104 height 13
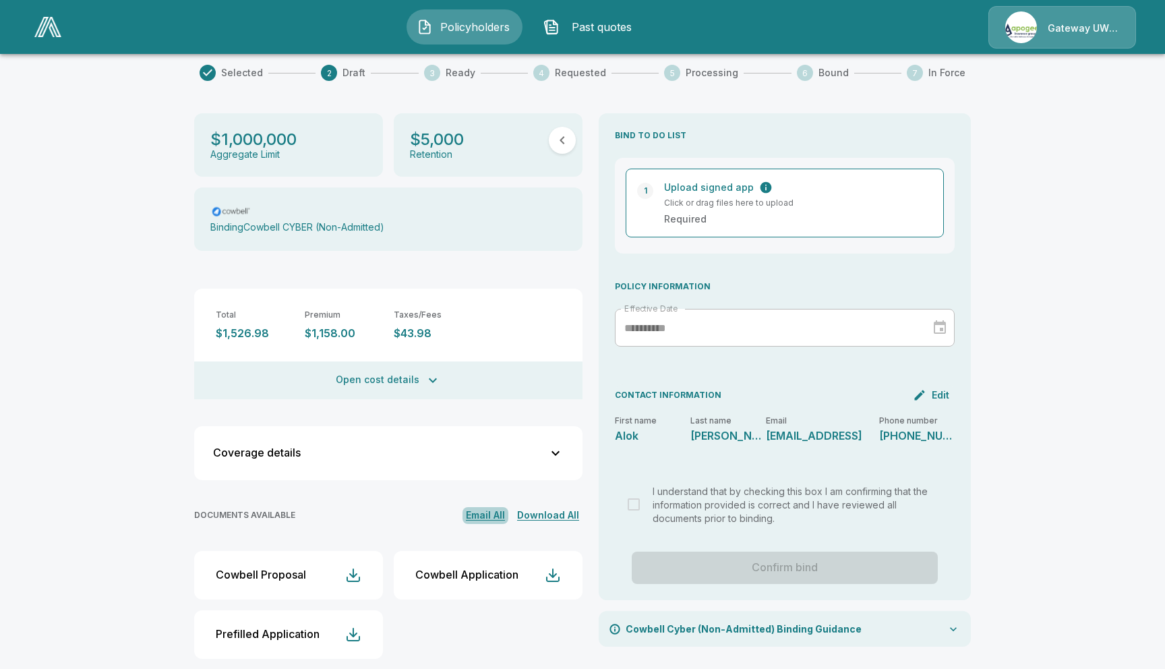
click at [489, 507] on button "Email All" at bounding box center [485, 515] width 46 height 17
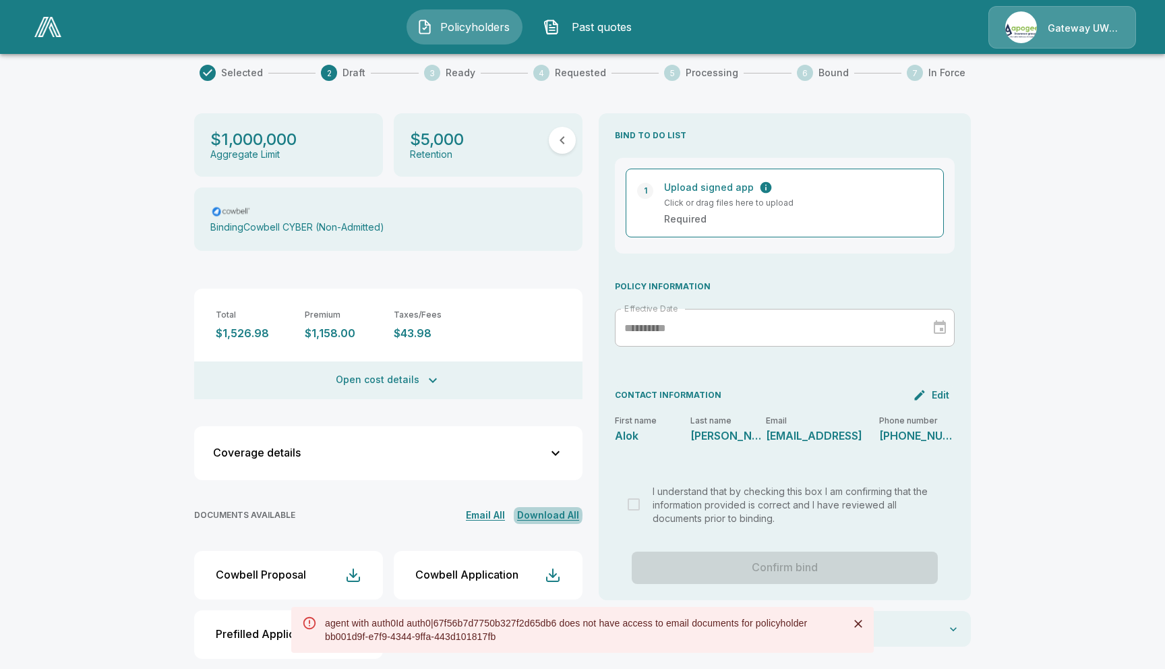
click at [546, 507] on button "Download All" at bounding box center [548, 515] width 69 height 17
click at [876, 605] on span "2" at bounding box center [873, 606] width 13 height 13
click at [860, 624] on icon "Close" at bounding box center [857, 623] width 13 height 13
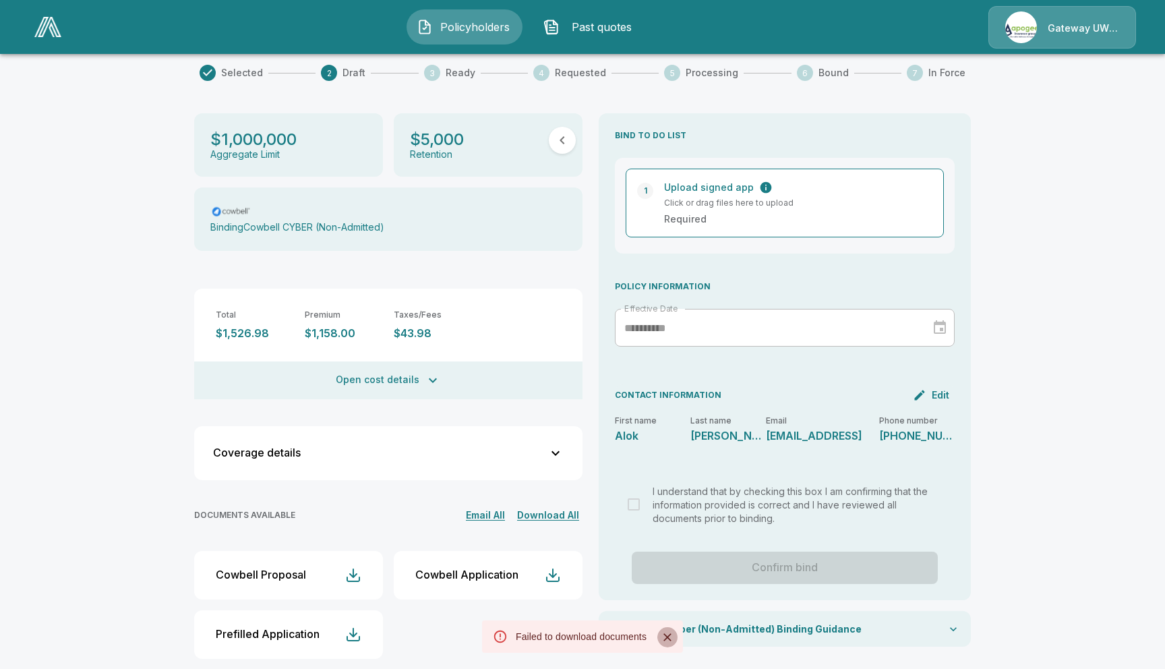
click at [667, 637] on icon "Close" at bounding box center [667, 637] width 8 height 8
click at [537, 507] on button "Download All" at bounding box center [548, 515] width 69 height 17
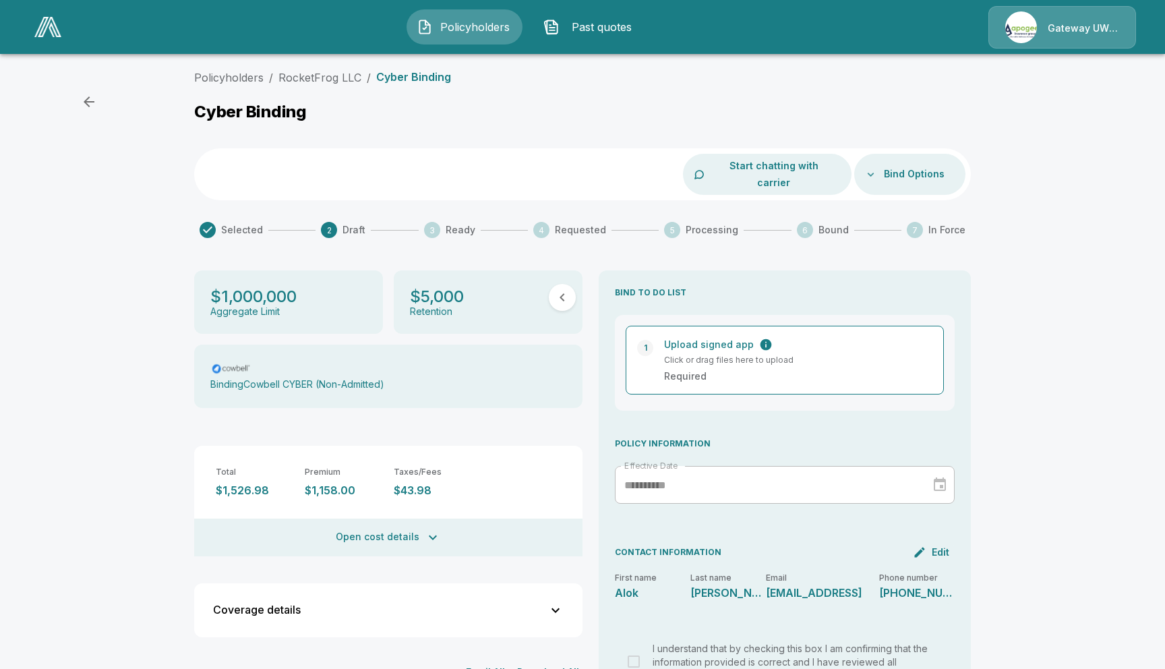
click at [874, 169] on div at bounding box center [870, 174] width 11 height 11
click at [903, 162] on button "Bind Options" at bounding box center [913, 174] width 71 height 25
click at [1139, 371] on div at bounding box center [582, 334] width 1165 height 669
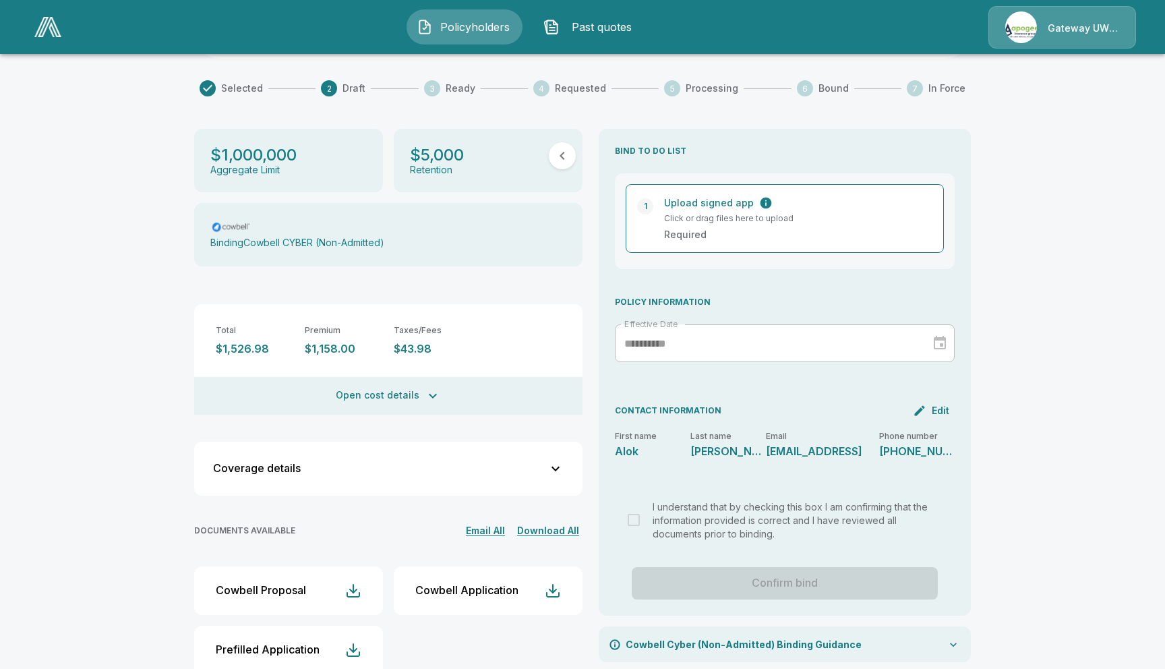
scroll to position [157, 0]
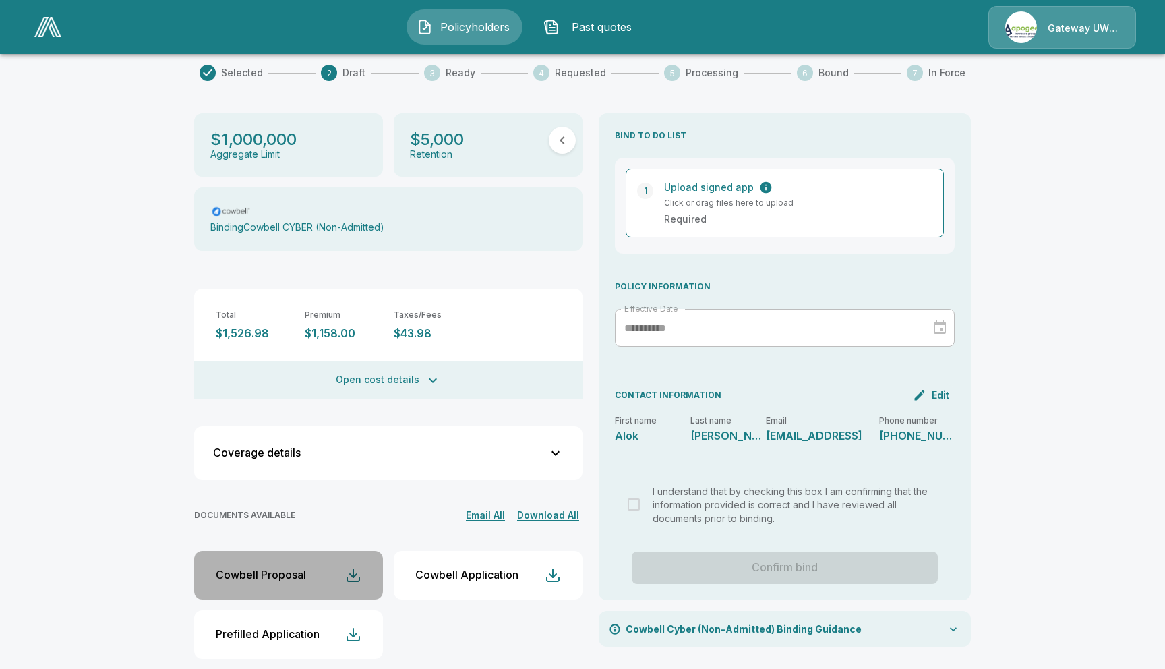
click at [280, 568] on div "Cowbell Proposal" at bounding box center [261, 574] width 90 height 13
click at [351, 567] on div "button" at bounding box center [353, 575] width 16 height 16
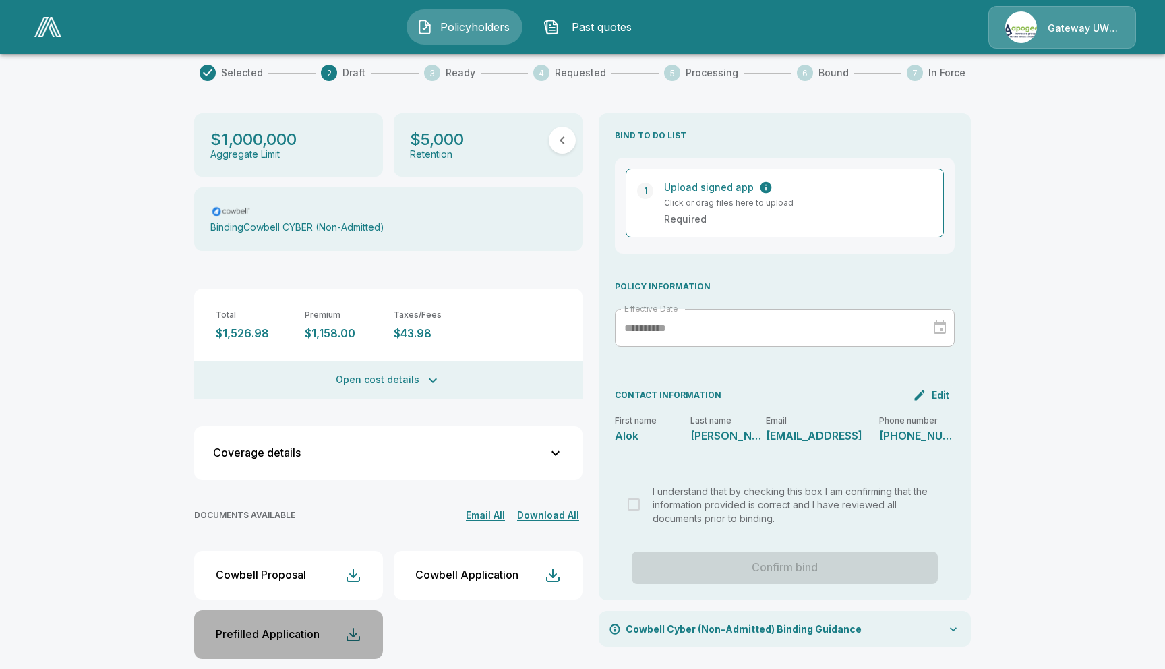
click at [344, 618] on button "Prefilled Application" at bounding box center [288, 634] width 189 height 49
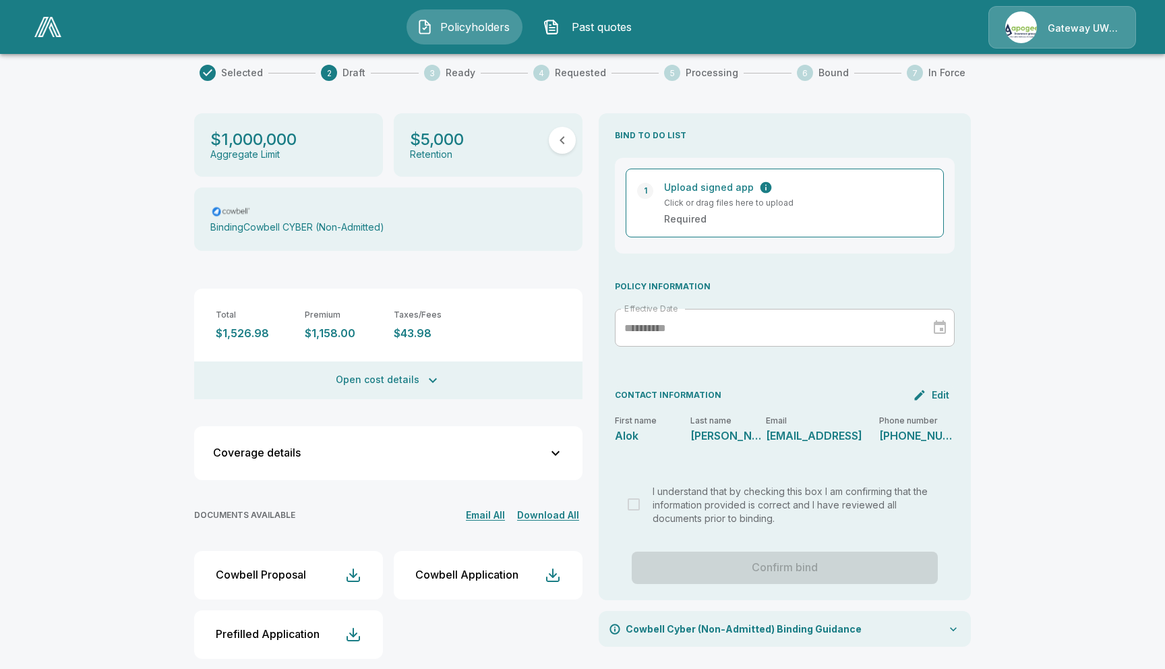
click at [756, 621] on p "Cowbell Cyber (Non-Admitted) Binding Guidance" at bounding box center [743, 628] width 236 height 14
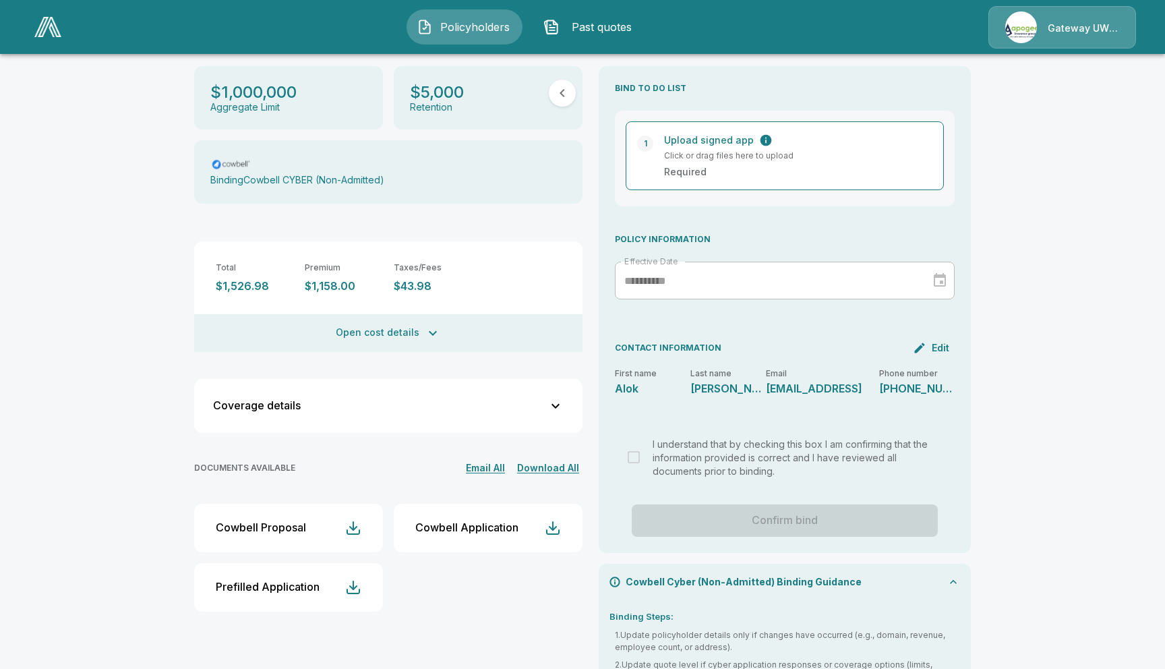
scroll to position [290, 0]
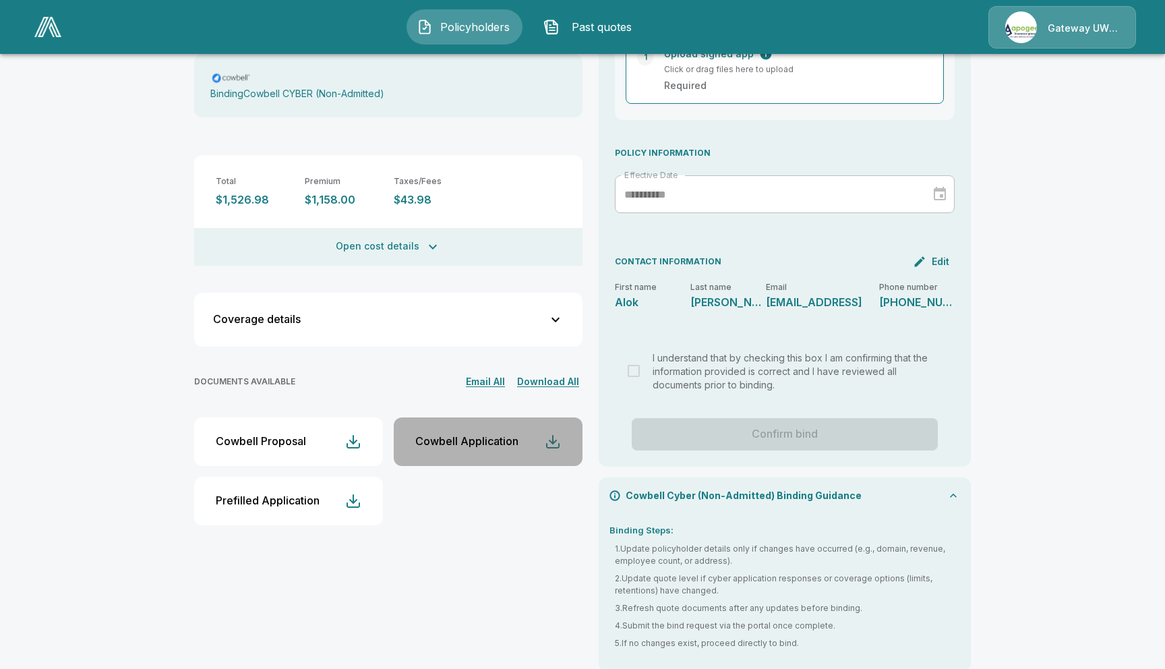
click at [558, 433] on div "button" at bounding box center [553, 441] width 16 height 16
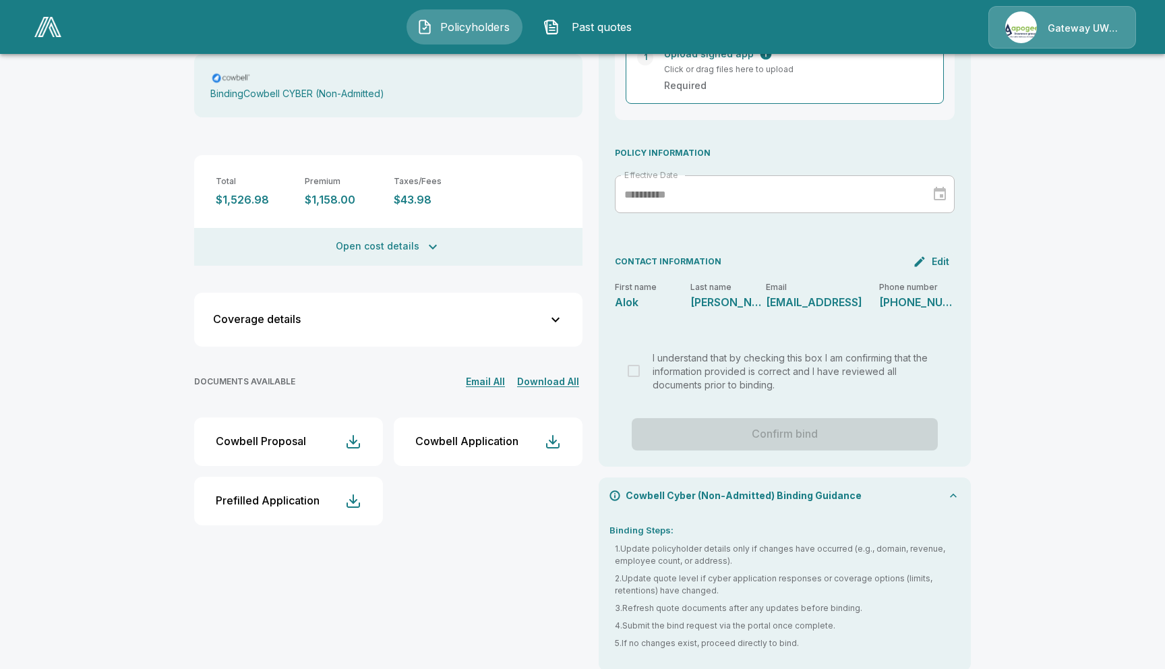
click at [486, 435] on div "Cowbell Application" at bounding box center [466, 441] width 103 height 13
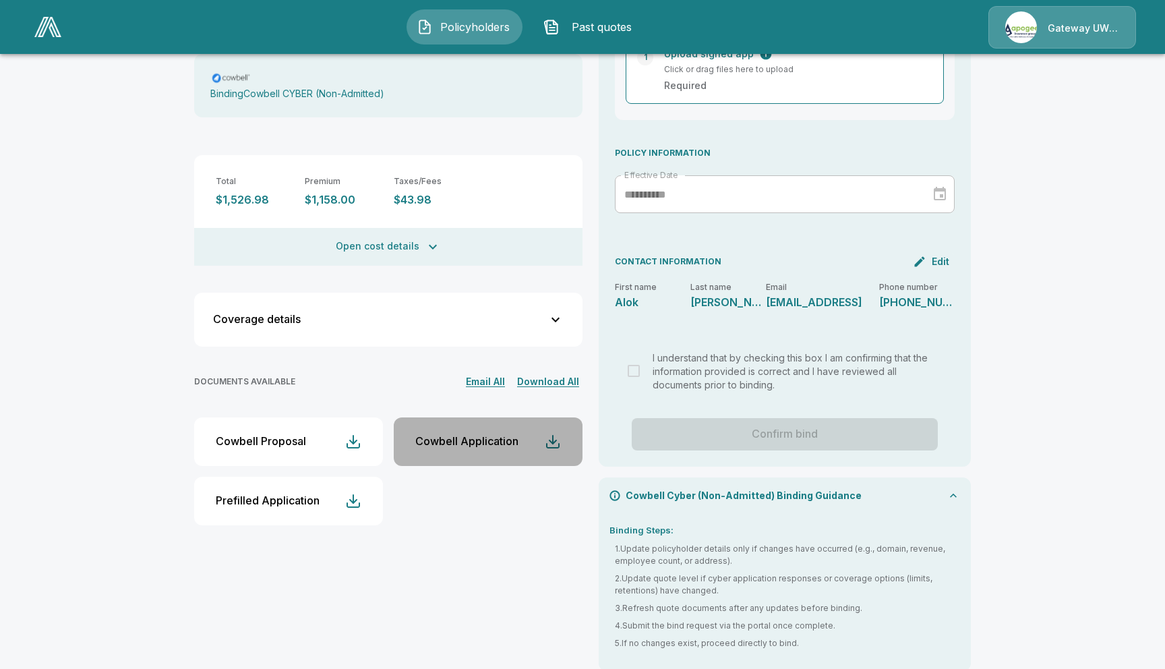
click at [486, 435] on div "Cowbell Application" at bounding box center [466, 441] width 103 height 13
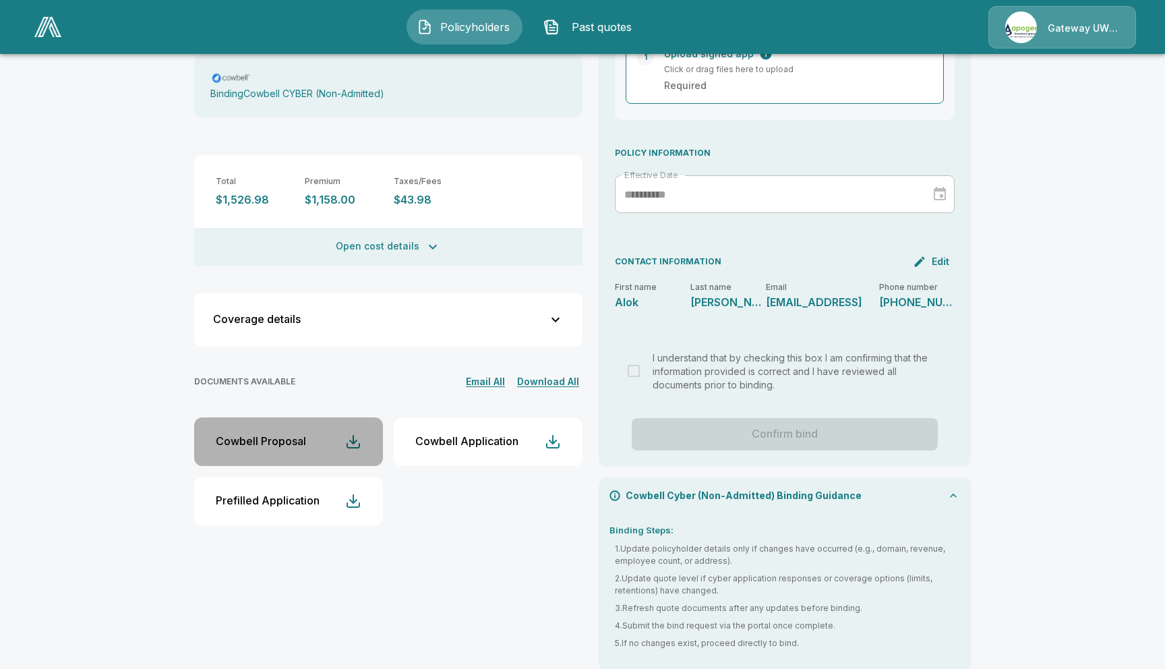
click at [313, 417] on button "Cowbell Proposal" at bounding box center [288, 441] width 189 height 49
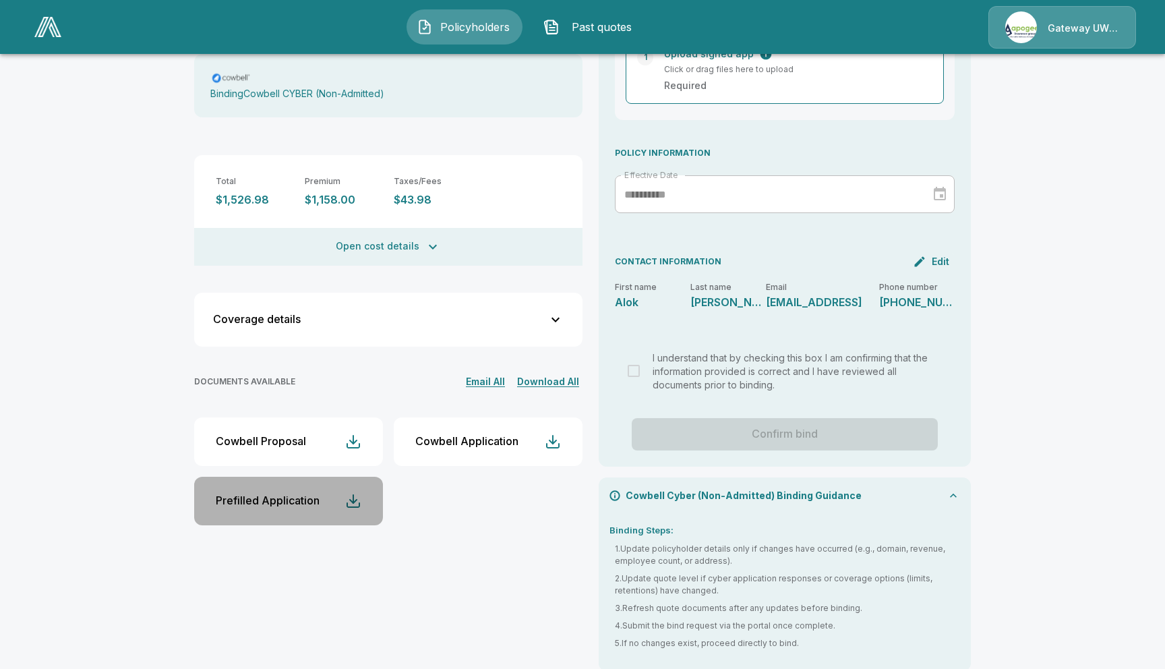
click at [361, 492] on button "Prefilled Application" at bounding box center [288, 500] width 189 height 49
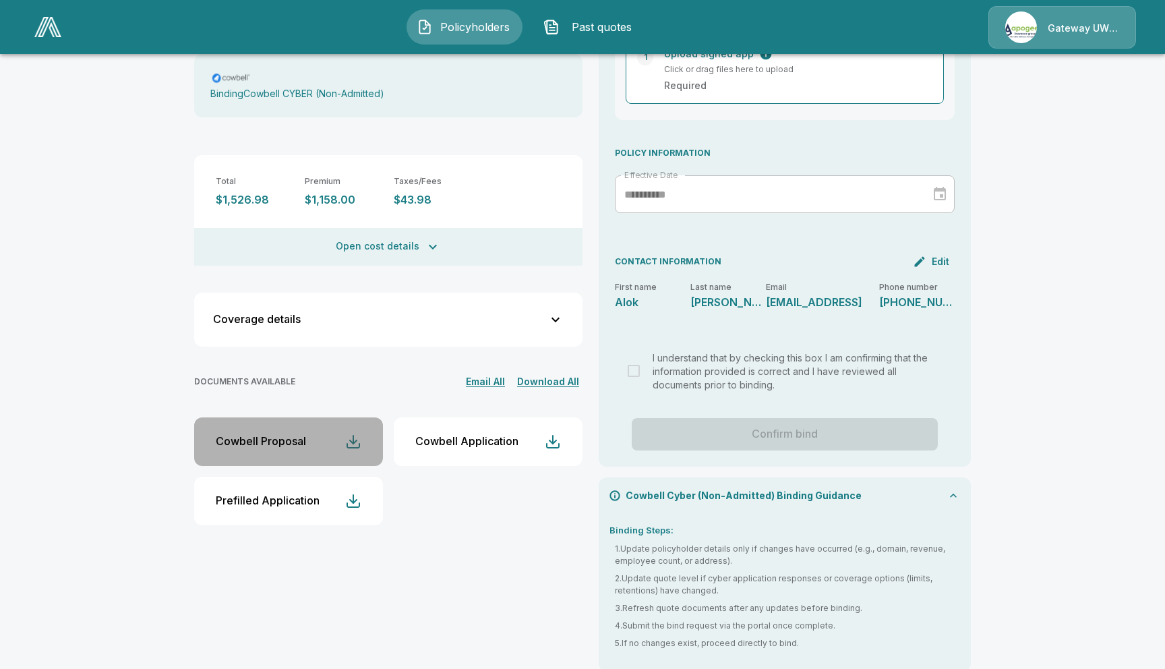
click at [353, 433] on div "button" at bounding box center [353, 441] width 16 height 16
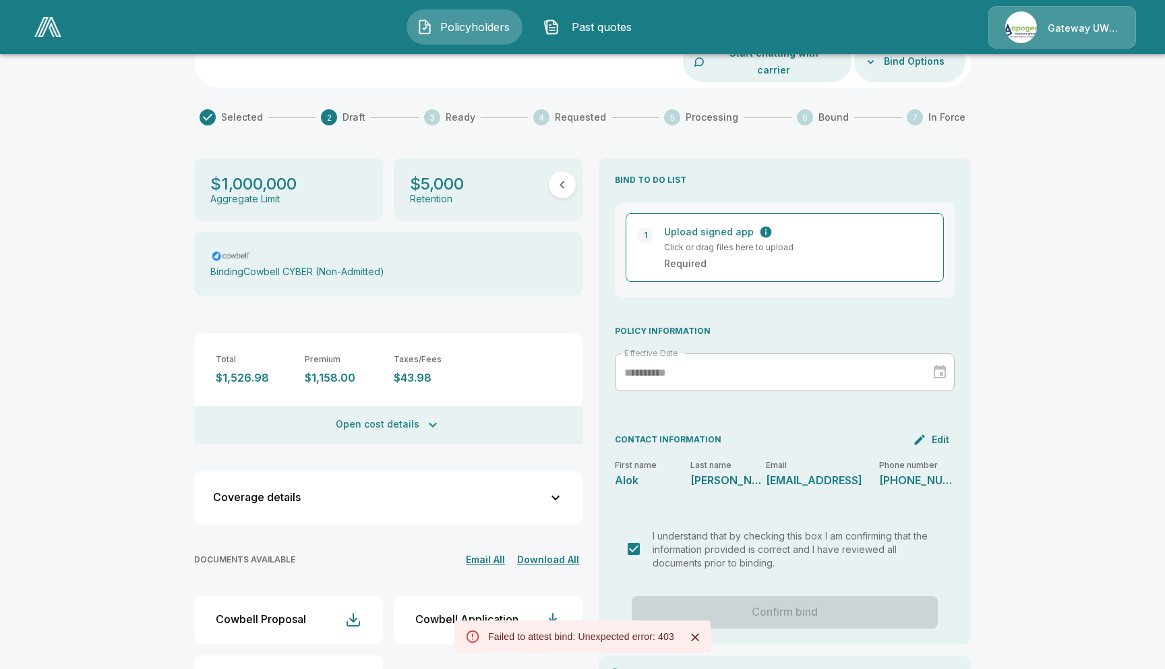
scroll to position [0, 0]
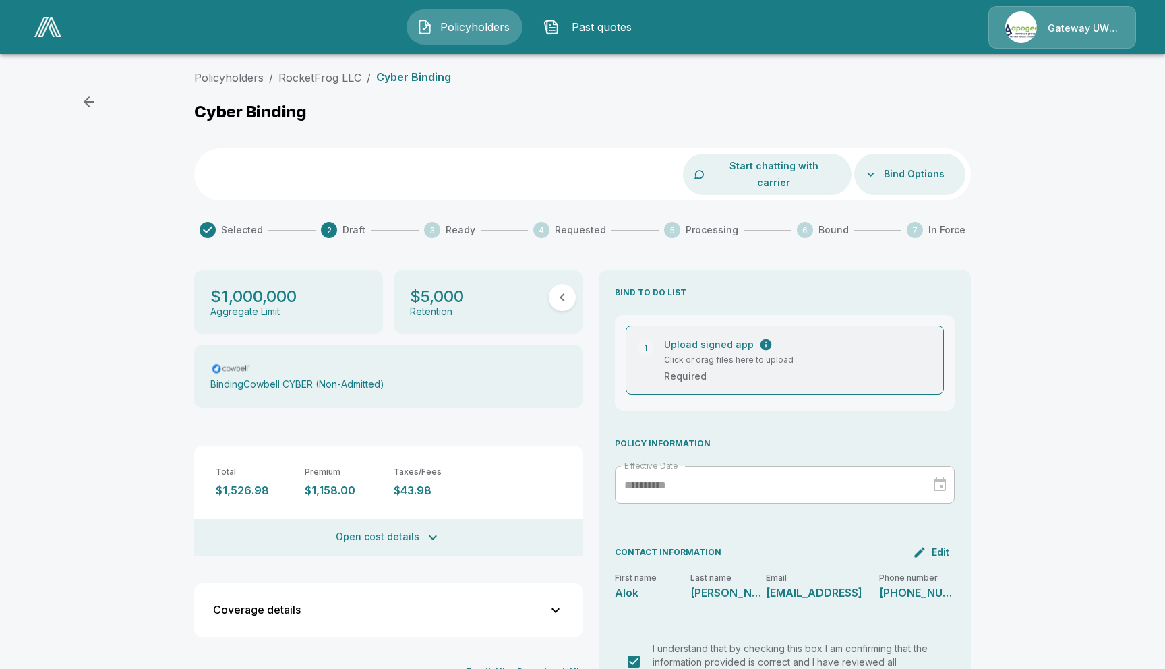
click at [731, 337] on p "Upload signed app" at bounding box center [709, 344] width 90 height 14
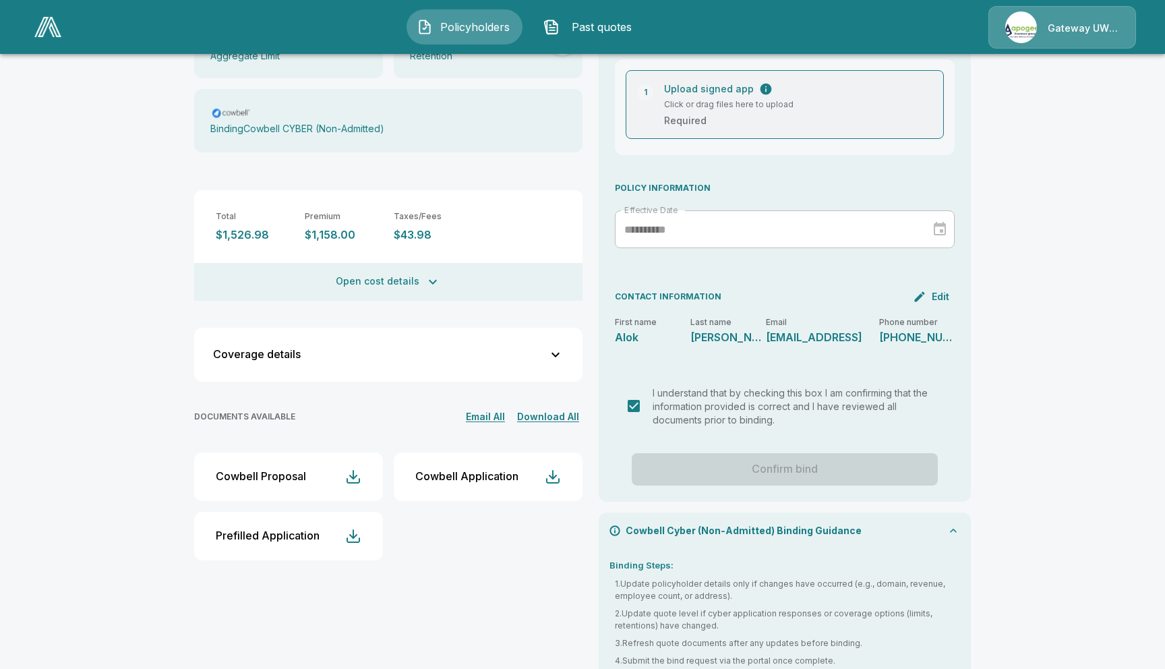
scroll to position [290, 0]
